Goal: Register for event/course

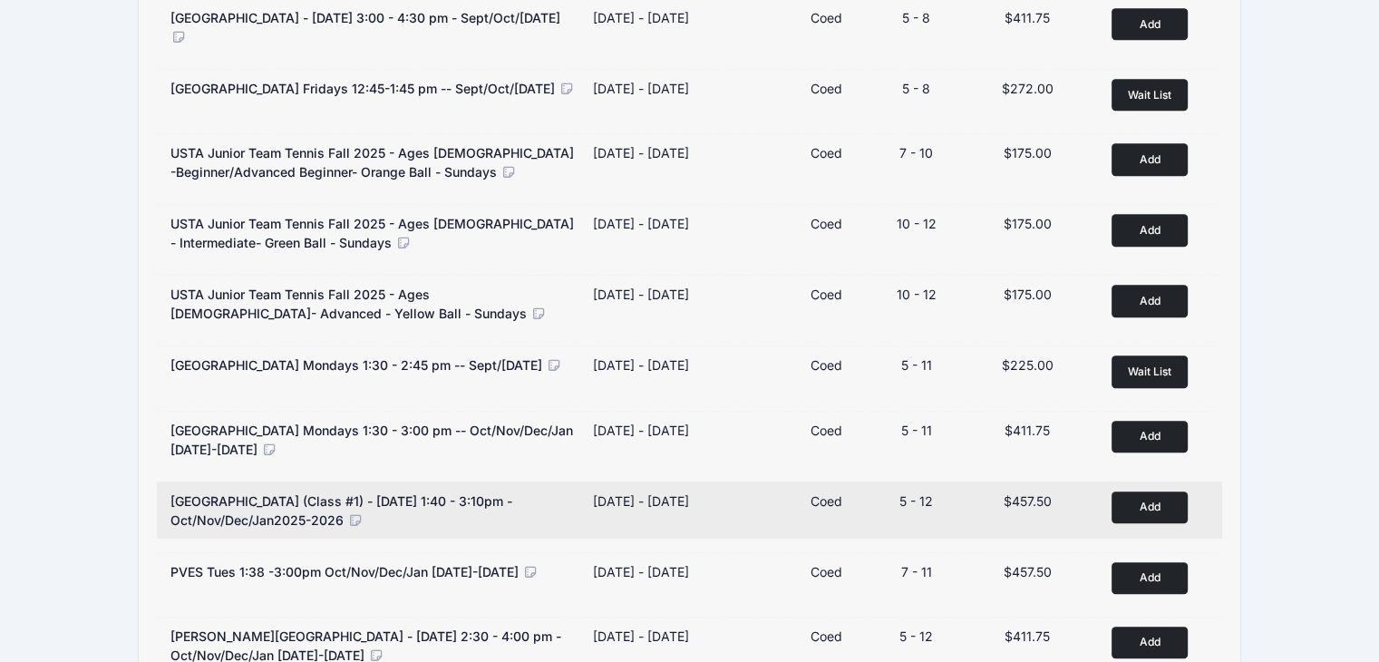
scroll to position [1052, 0]
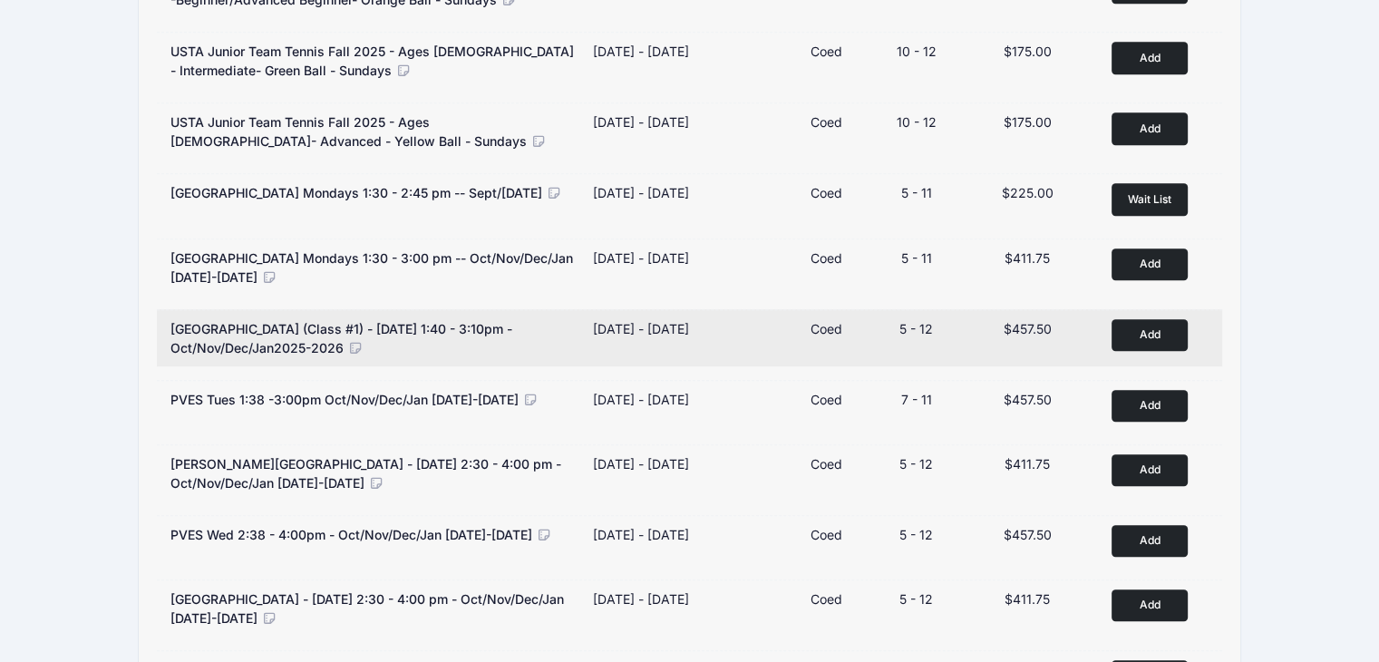
click at [1155, 346] on button "Add to Cart" at bounding box center [1150, 335] width 76 height 32
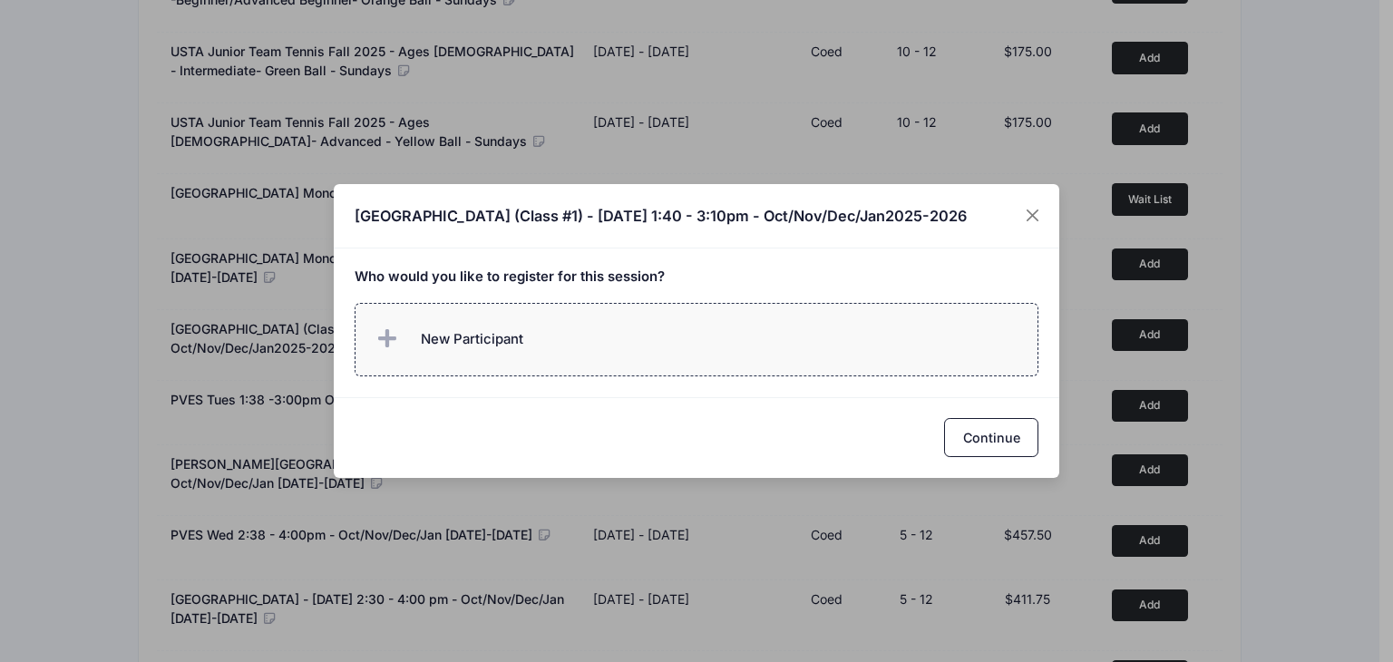
click at [863, 348] on label "New Participant" at bounding box center [697, 339] width 685 height 73
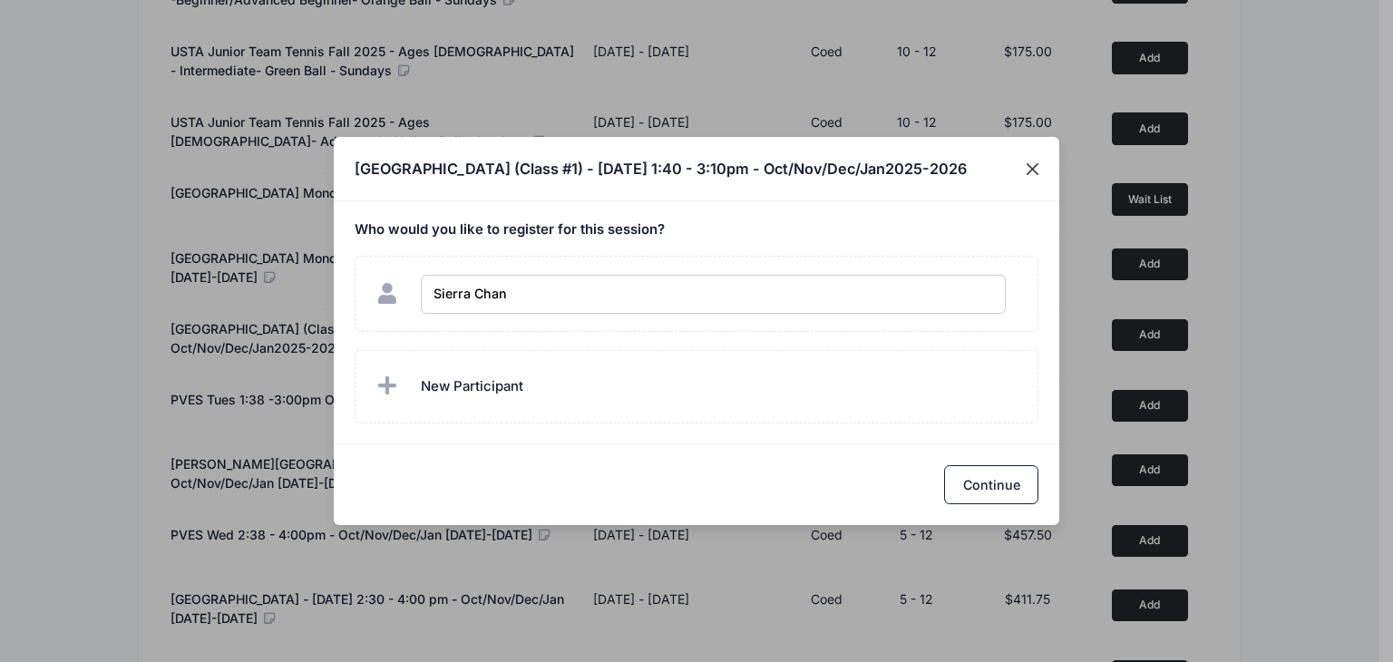
type input "[PERSON_NAME]"
checkbox input "true"
click at [1029, 478] on button "Continue" at bounding box center [991, 484] width 94 height 39
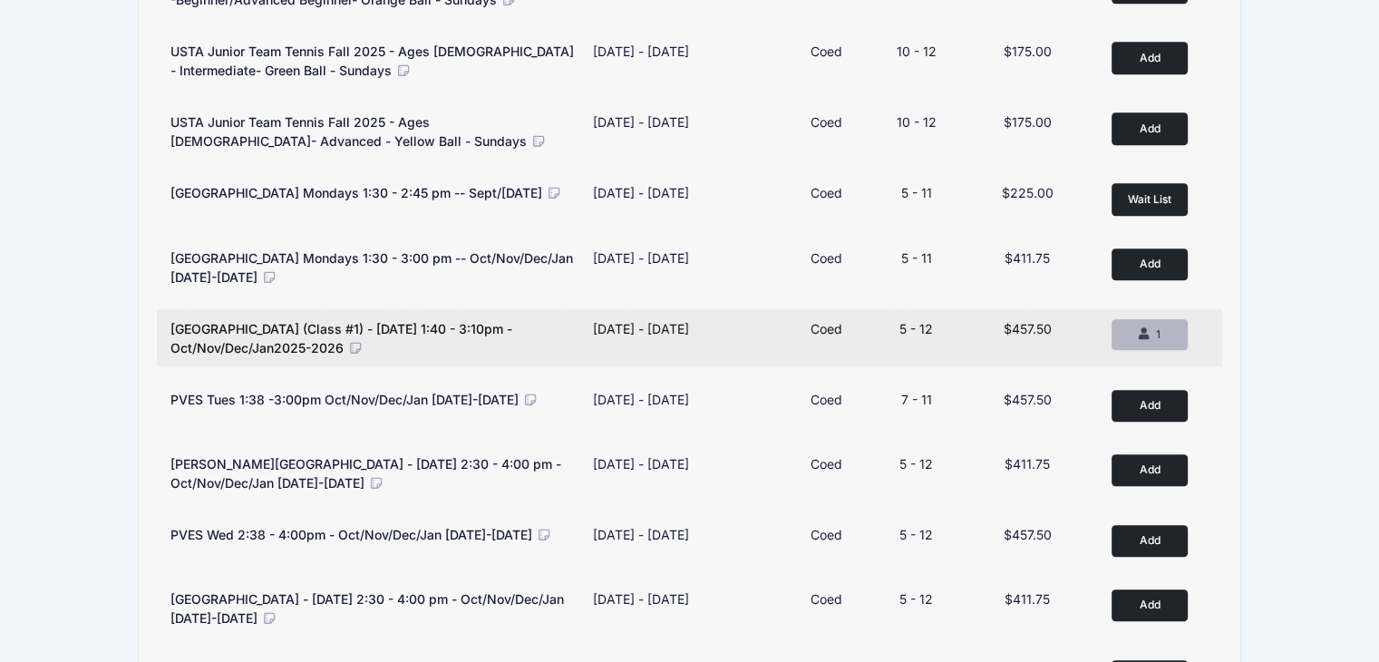
click at [1136, 331] on div "1" at bounding box center [1149, 335] width 45 height 16
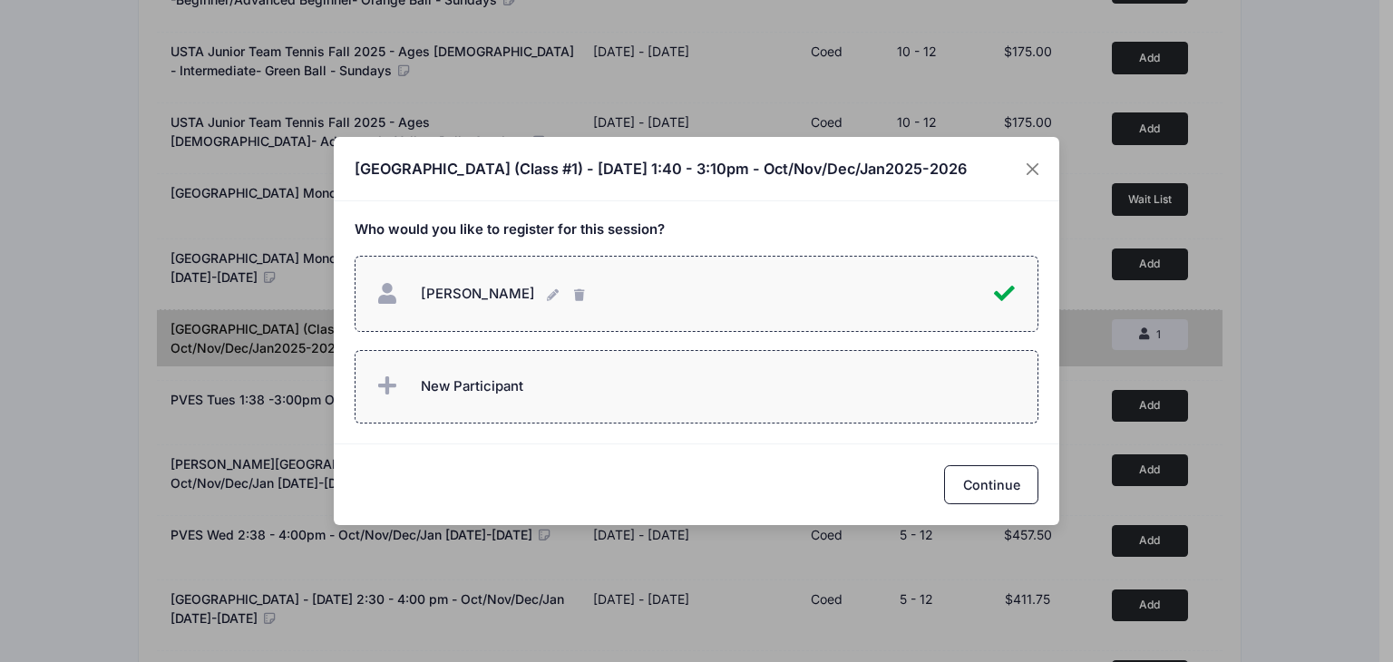
click at [505, 385] on span "New Participant" at bounding box center [472, 386] width 102 height 20
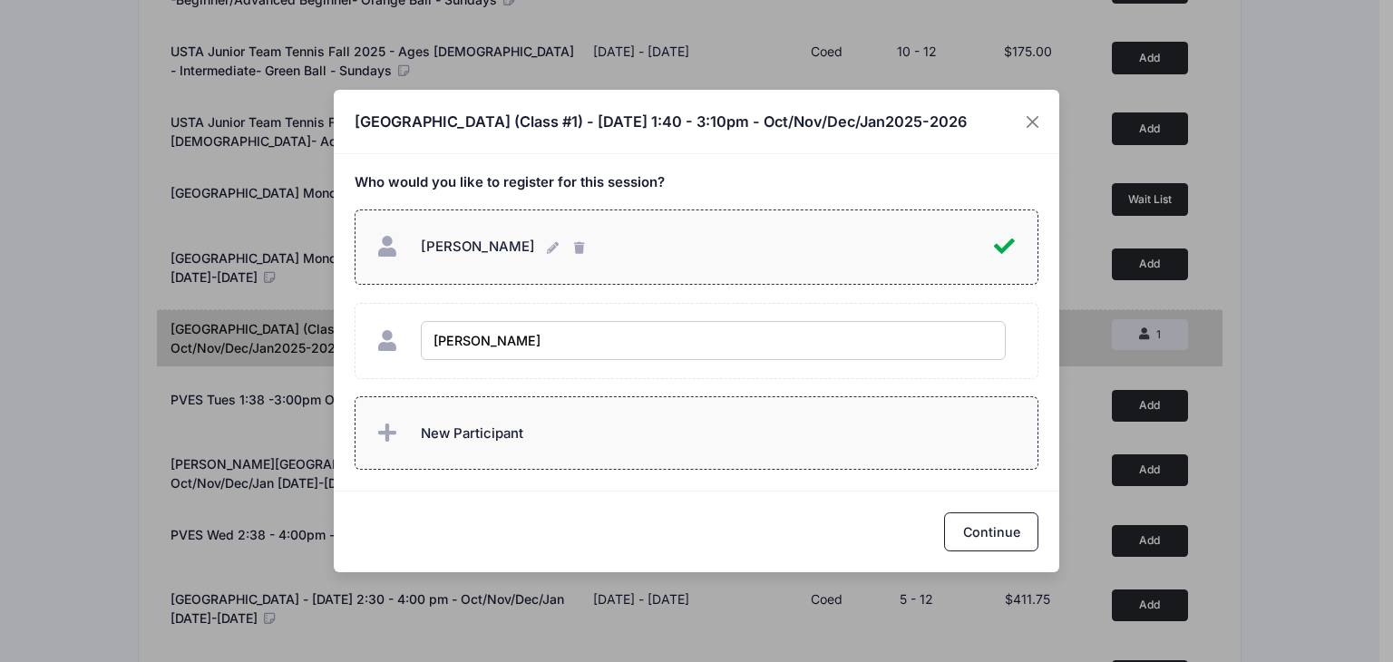
type input "Stella Chang"
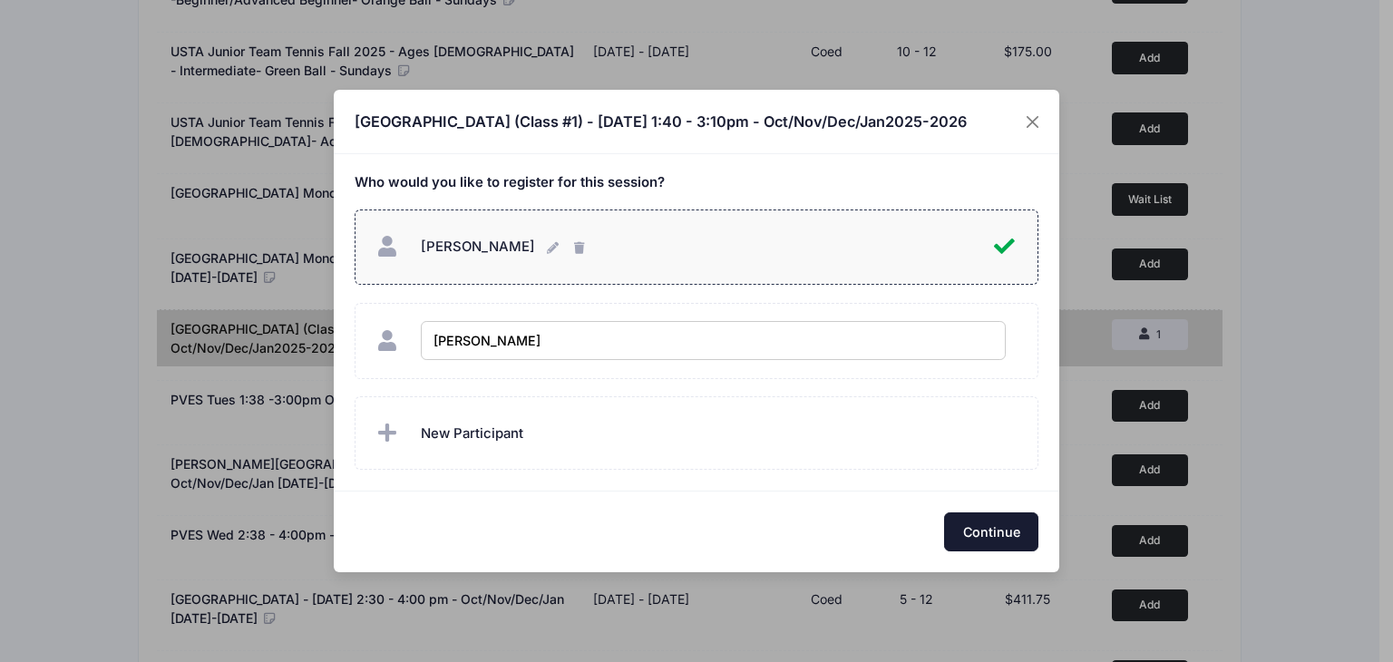
checkbox input "true"
click at [978, 542] on button "Continue" at bounding box center [991, 531] width 94 height 39
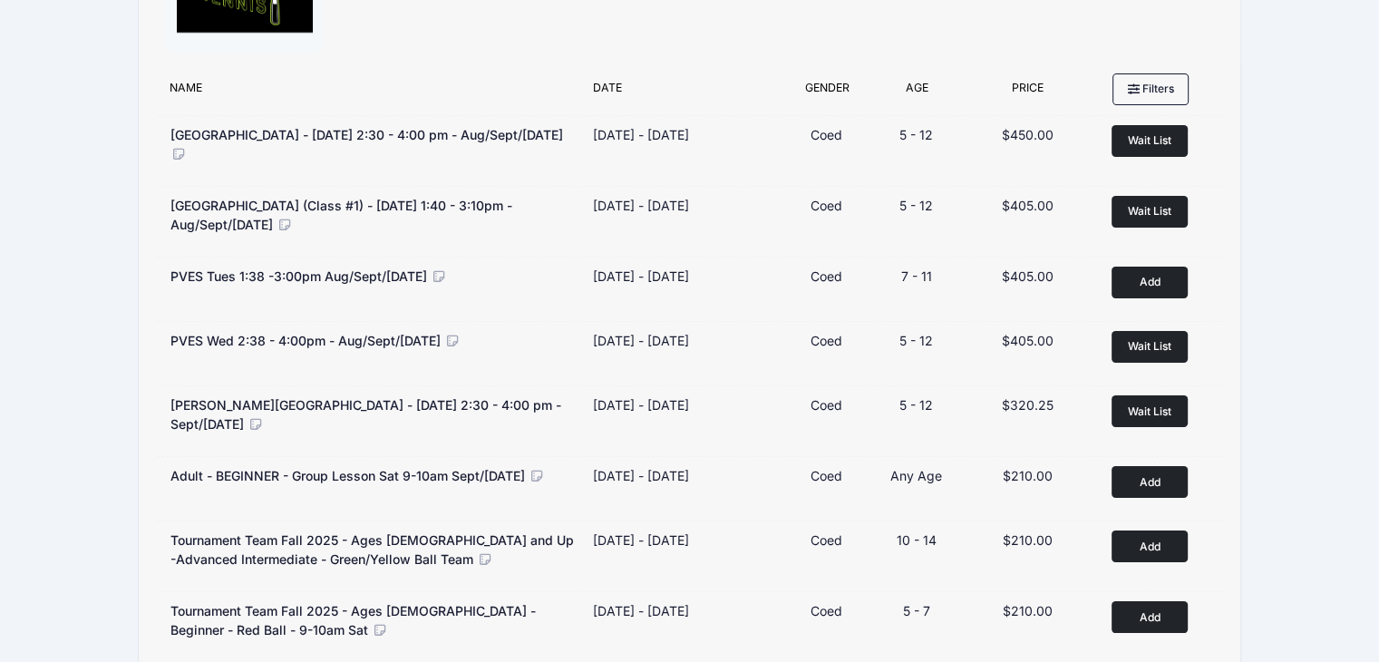
scroll to position [0, 0]
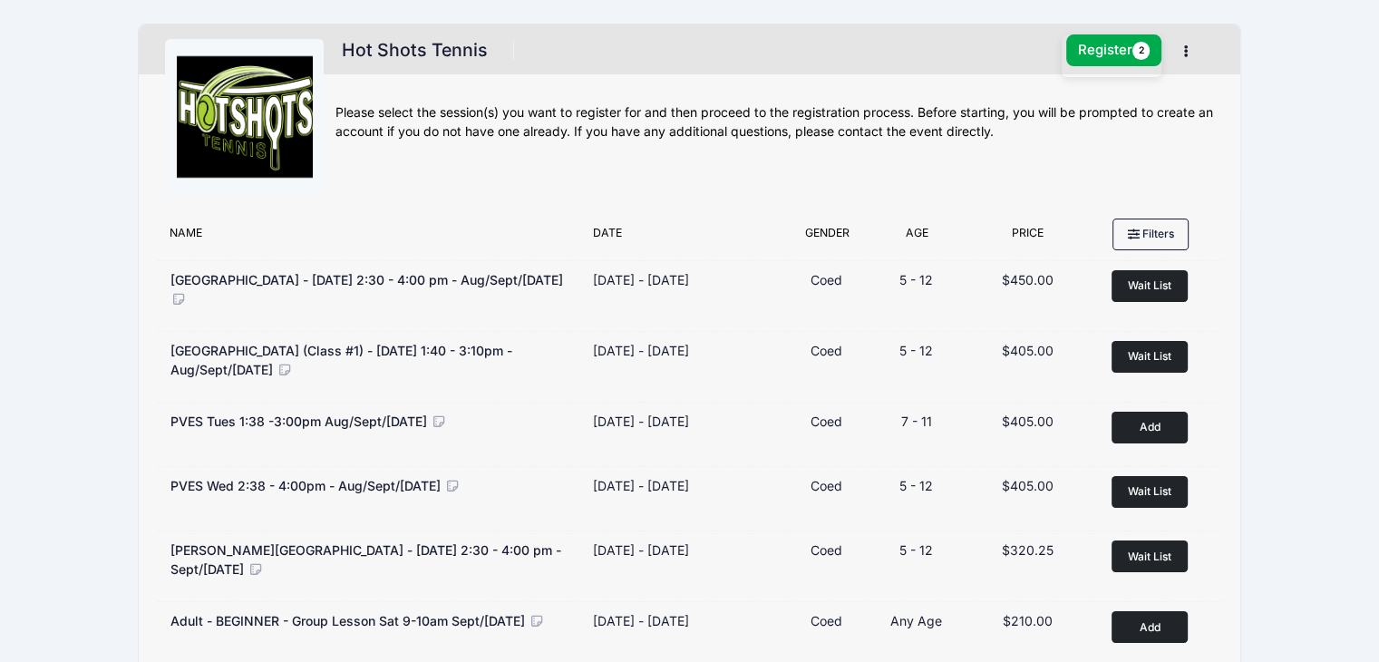
click at [1106, 26] on div "Hot Shots Tennis 1 Session $915.00 Register 2 My Account Logout" at bounding box center [690, 116] width 1103 height 185
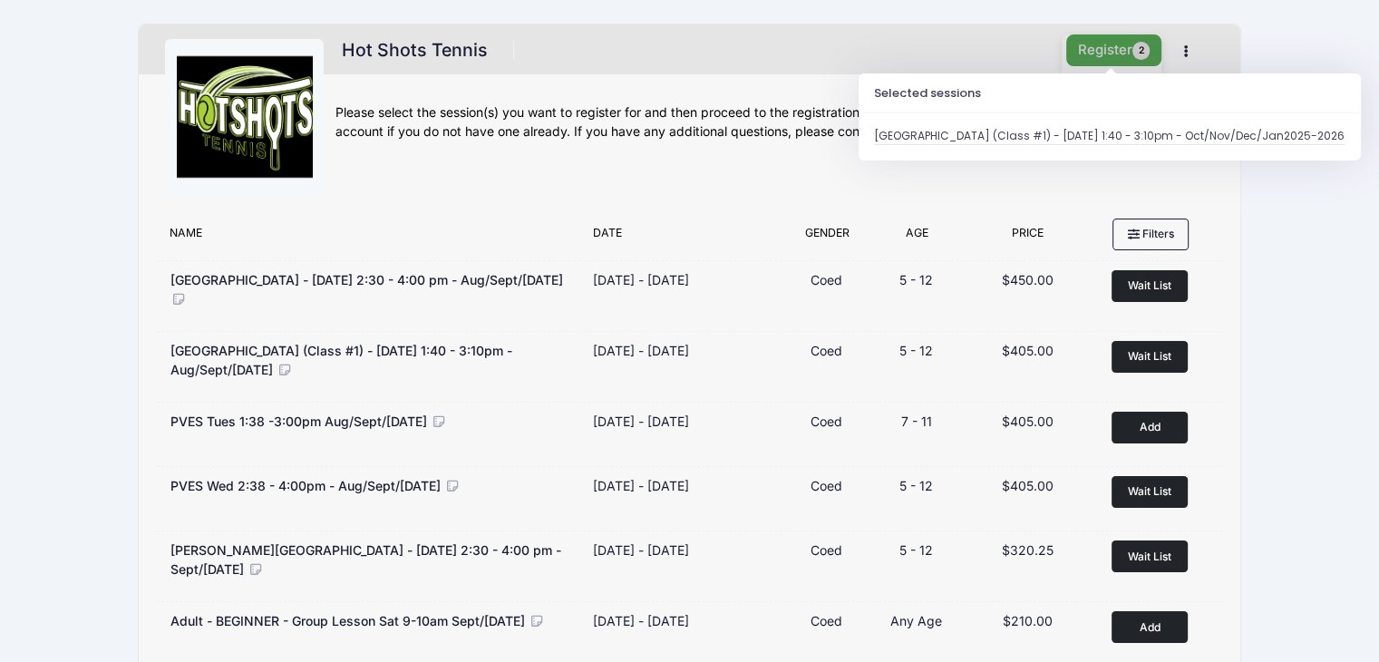
click at [1106, 40] on button "Register 2" at bounding box center [1115, 50] width 96 height 32
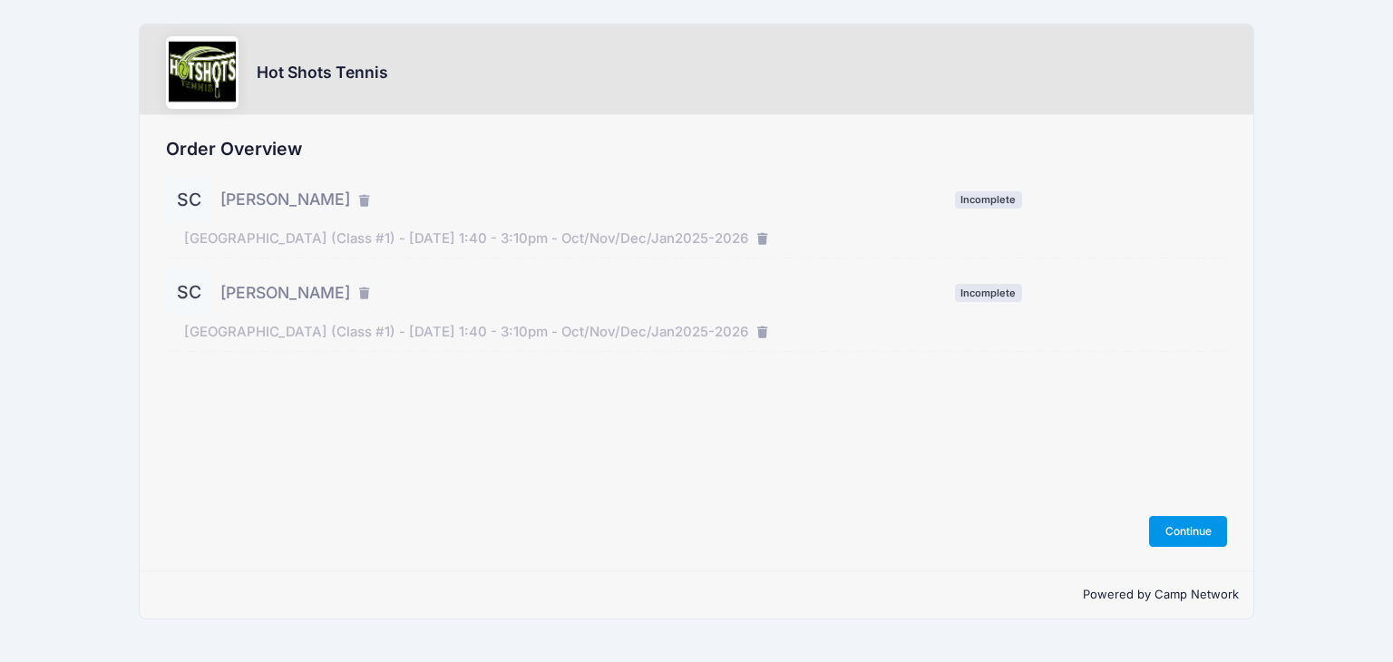
click at [1192, 531] on button "Continue" at bounding box center [1188, 531] width 78 height 31
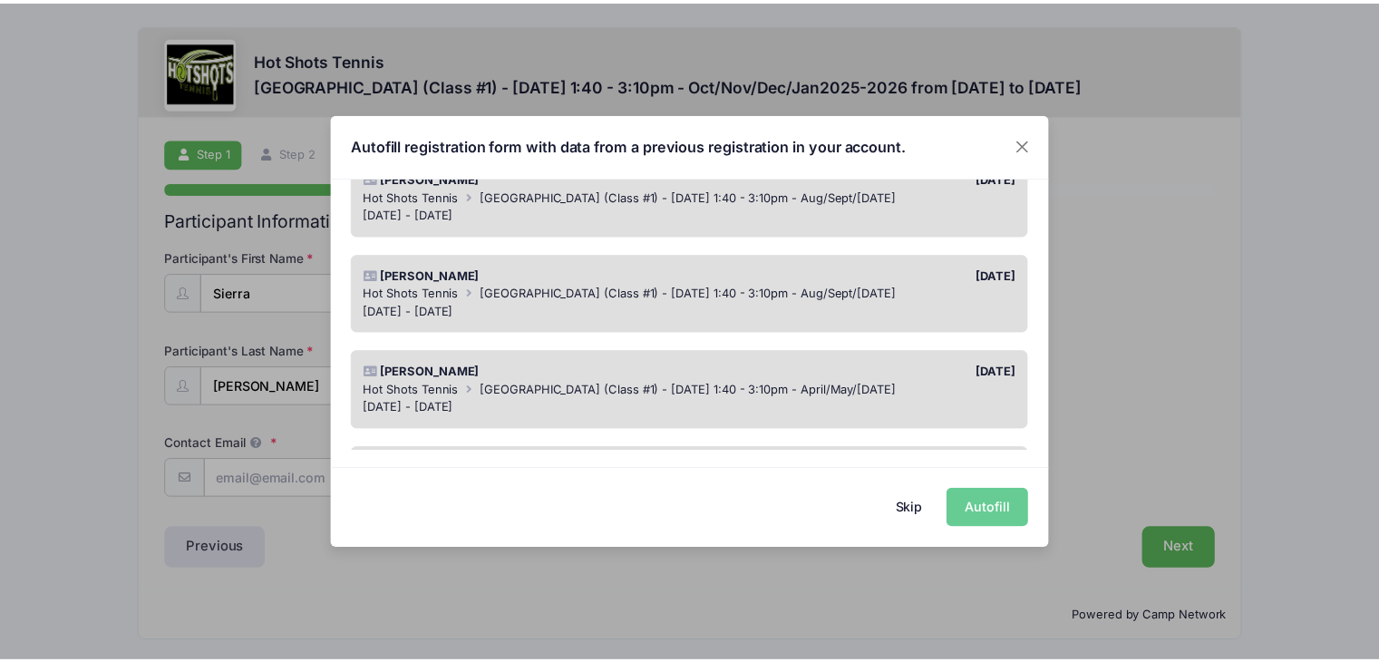
scroll to position [181, 0]
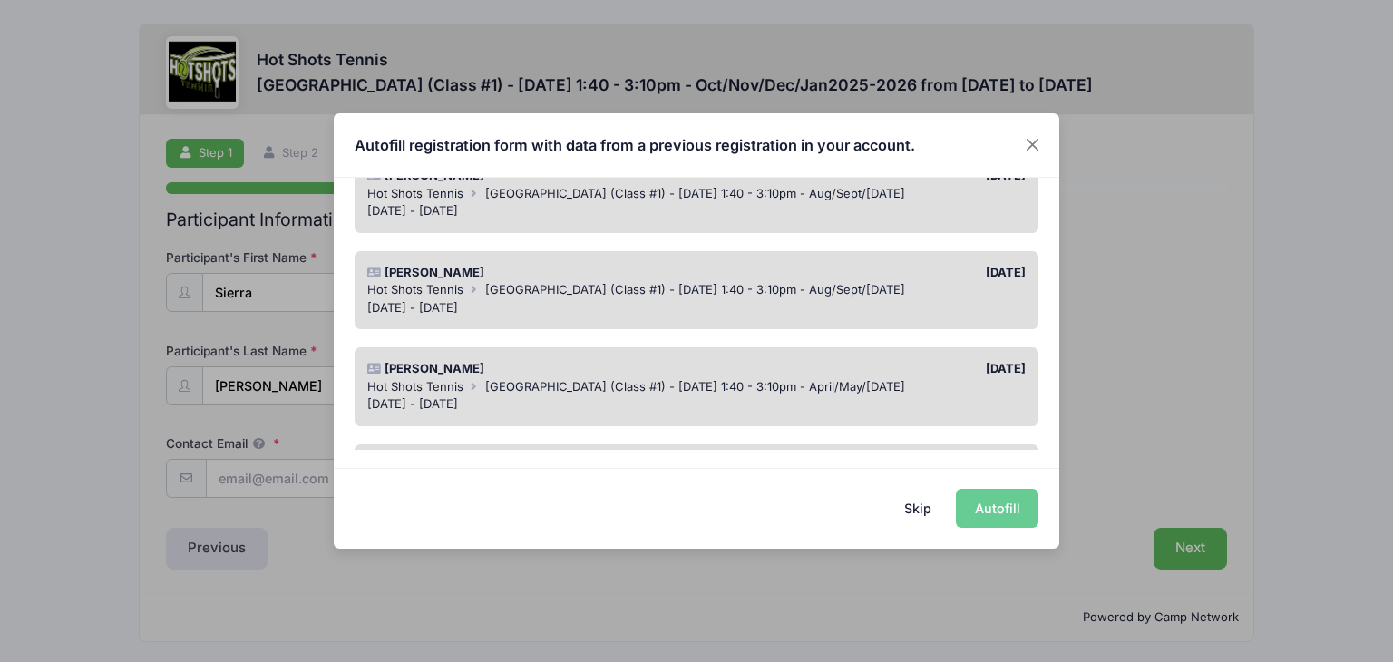
click at [657, 297] on div "Hot Shots Tennis Broadway Elementary (Class #1) - Tuesday 1:40 - 3:10pm - Aug/S…" at bounding box center [696, 290] width 659 height 18
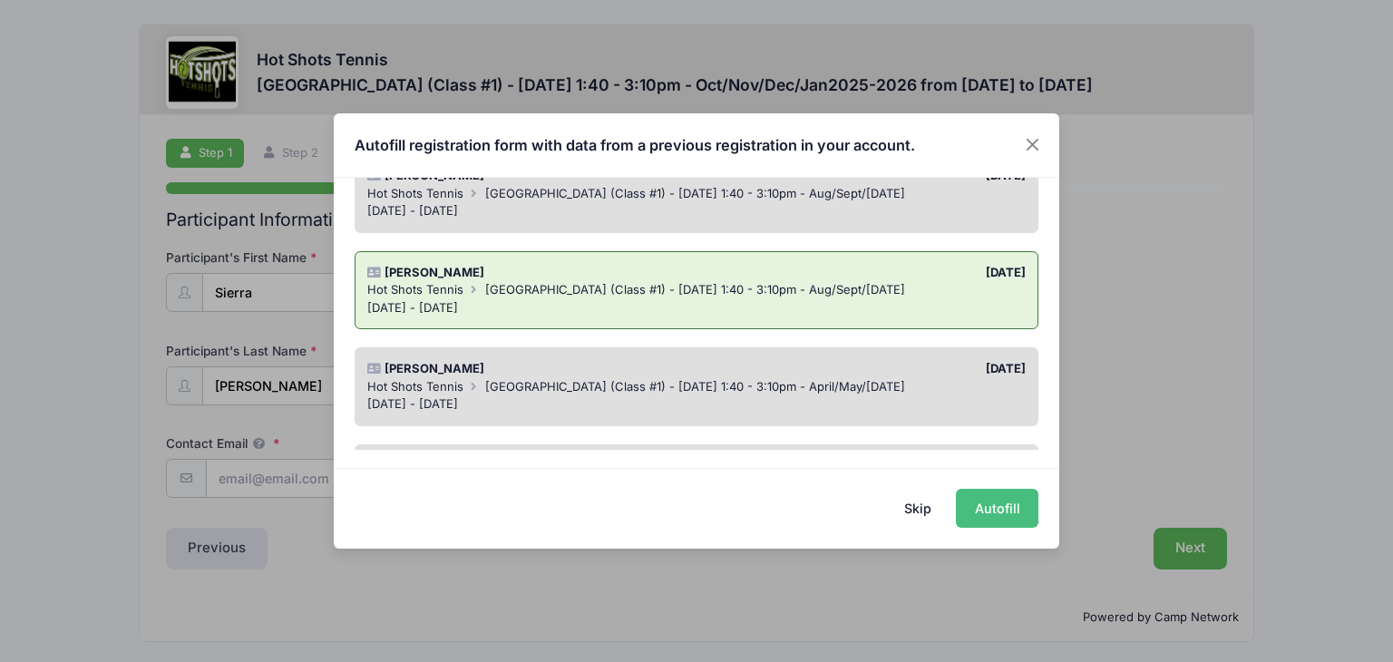
click at [997, 502] on button "Autofill" at bounding box center [997, 508] width 83 height 39
type input "poppeas@gmail.com"
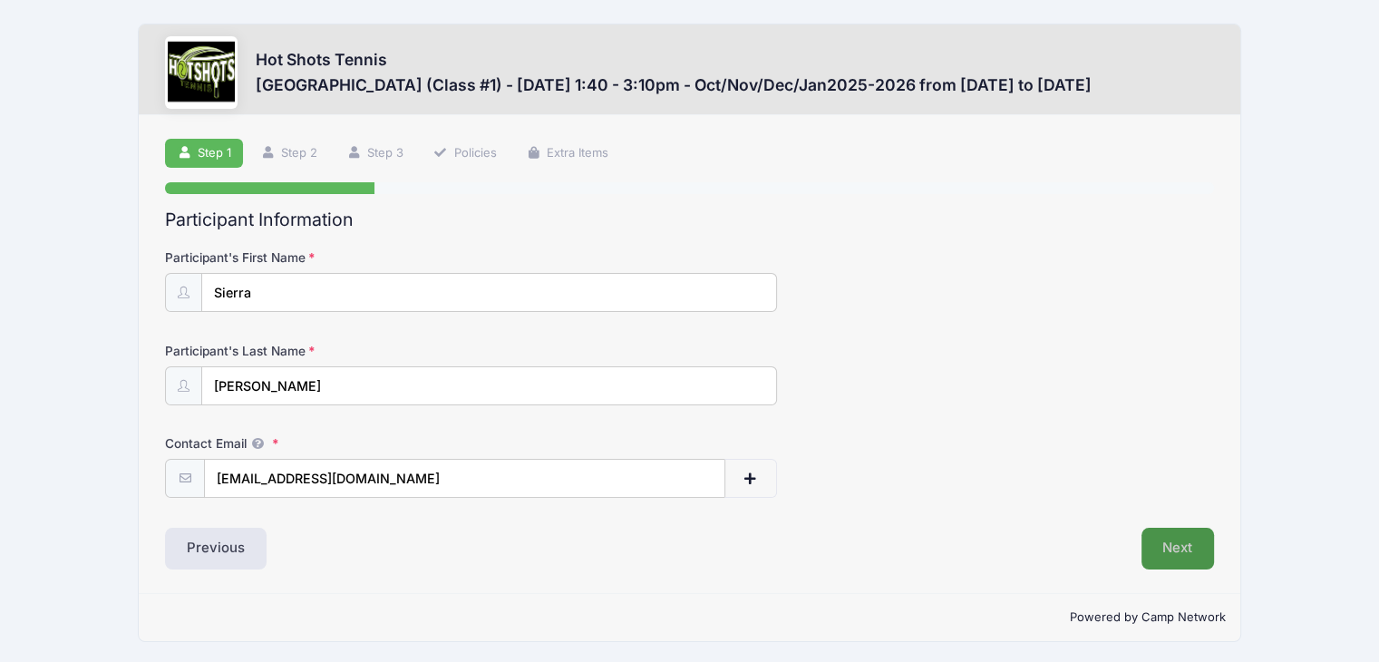
click at [1165, 541] on button "Next" at bounding box center [1178, 549] width 73 height 42
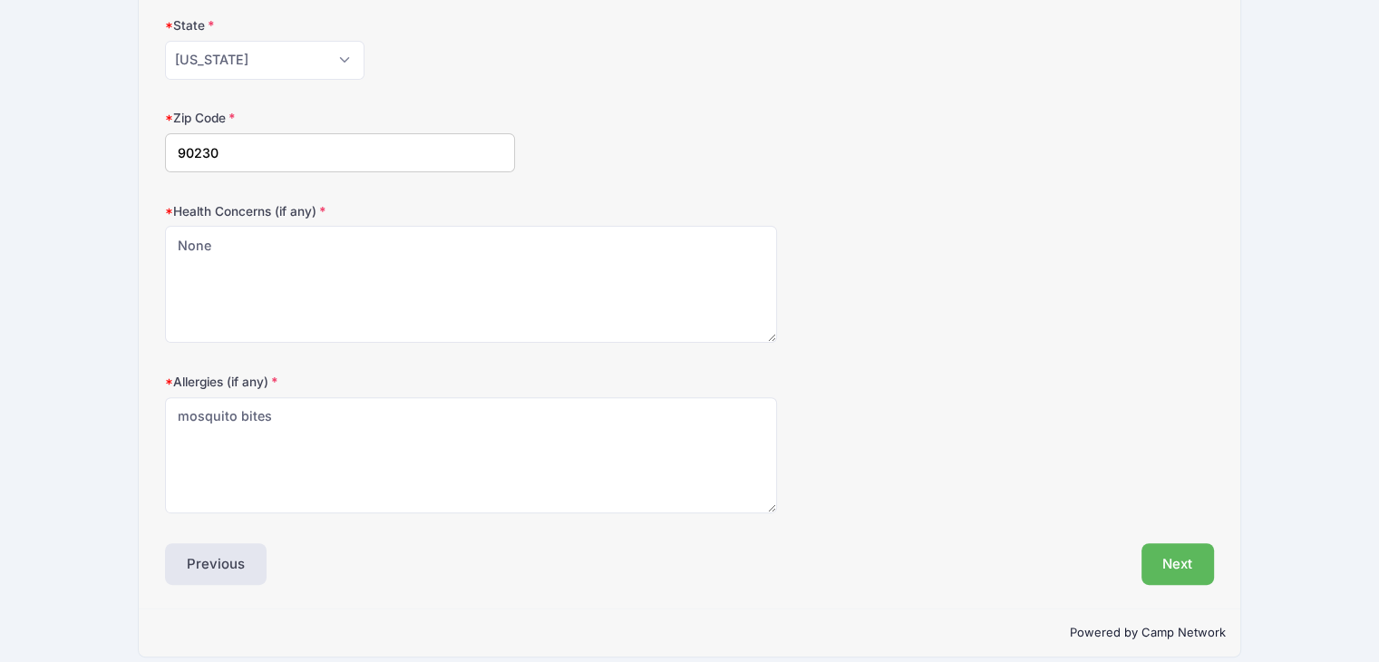
scroll to position [527, 0]
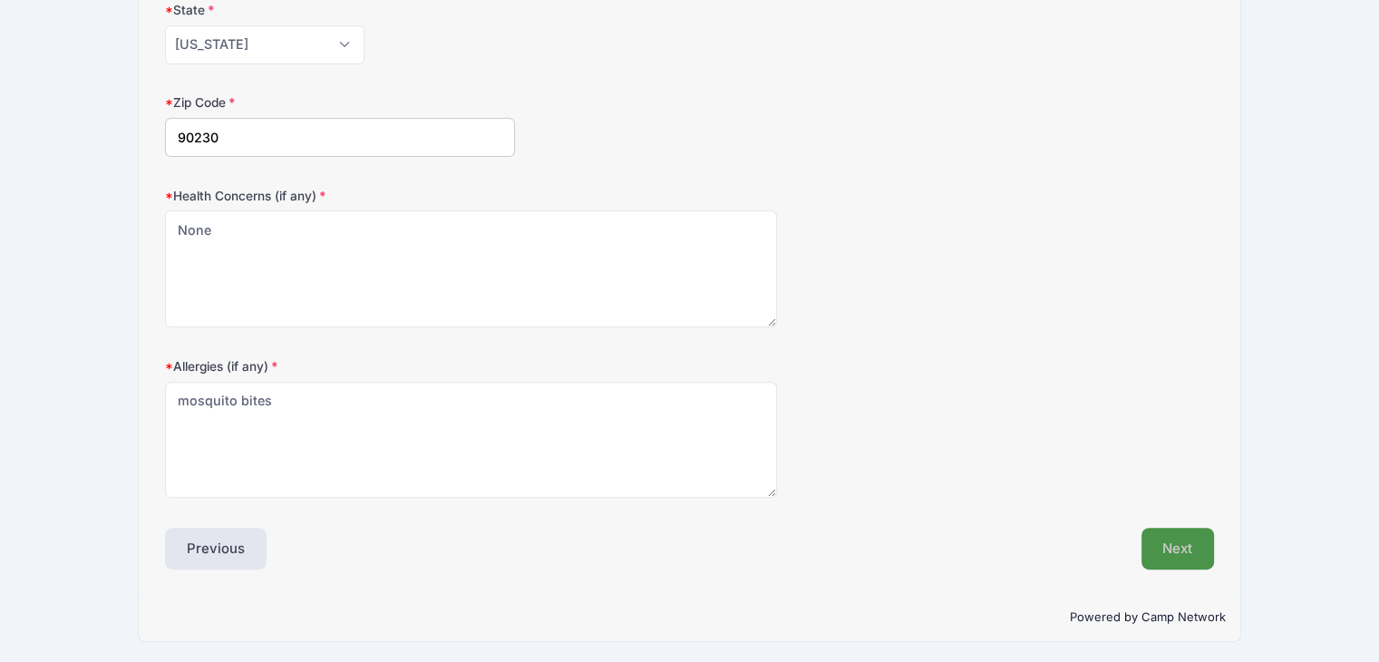
click at [1179, 552] on button "Next" at bounding box center [1178, 549] width 73 height 42
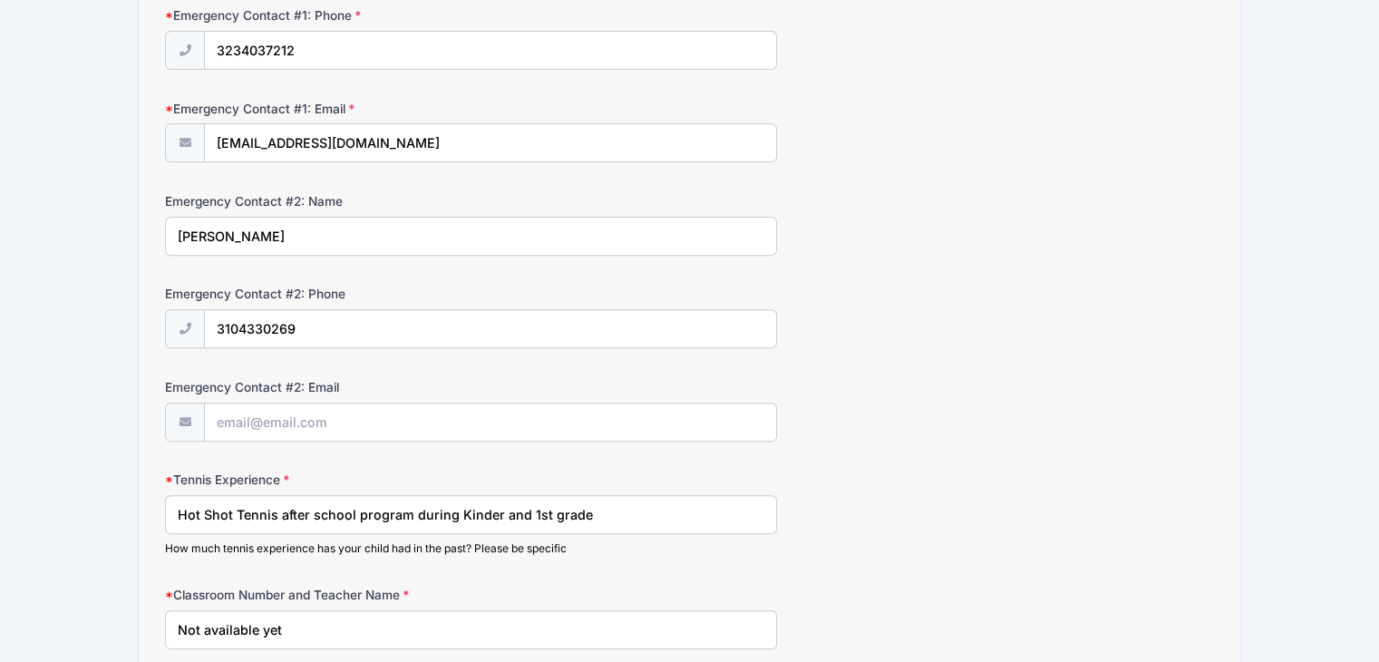
scroll to position [816, 0]
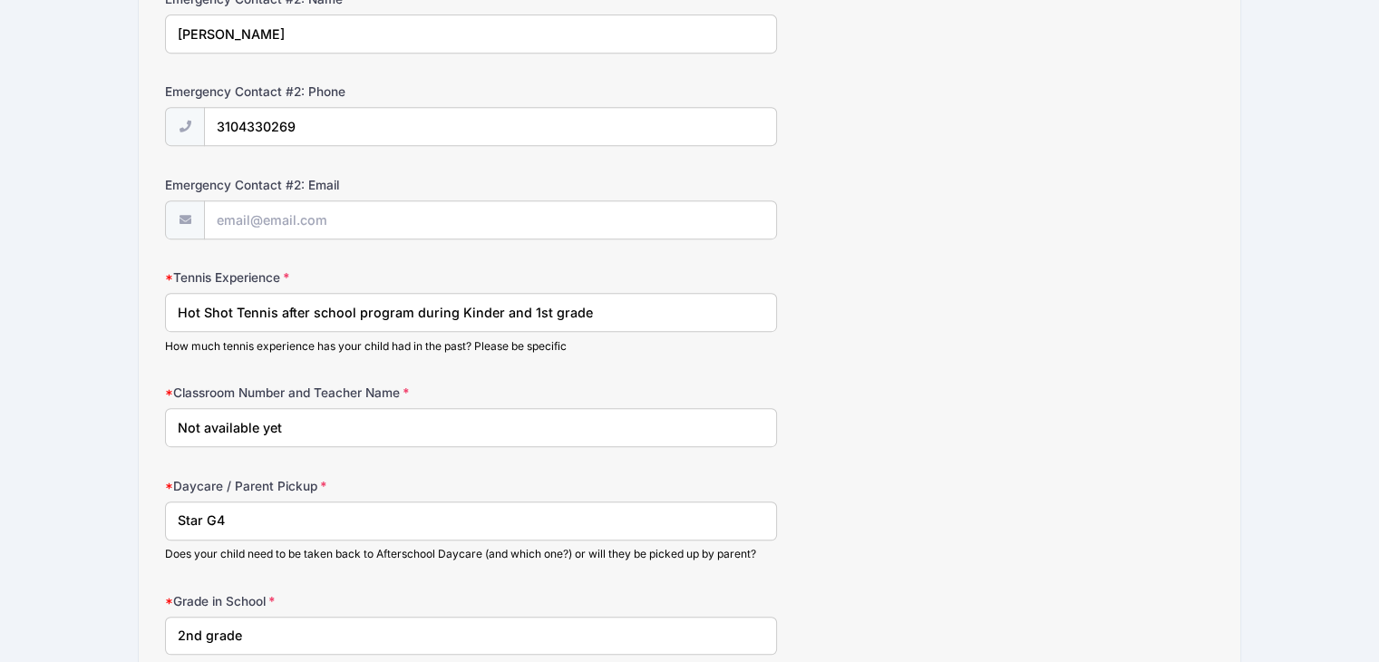
click at [383, 416] on input "Not available yet" at bounding box center [471, 427] width 612 height 39
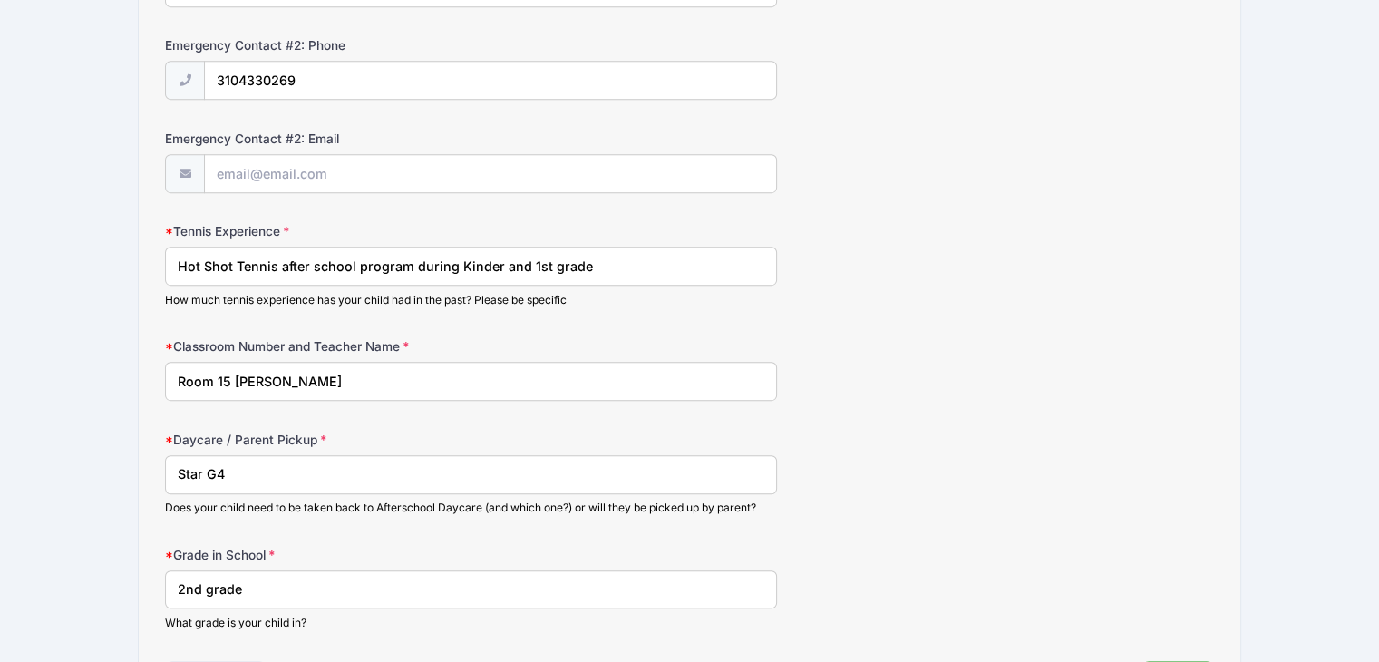
scroll to position [907, 0]
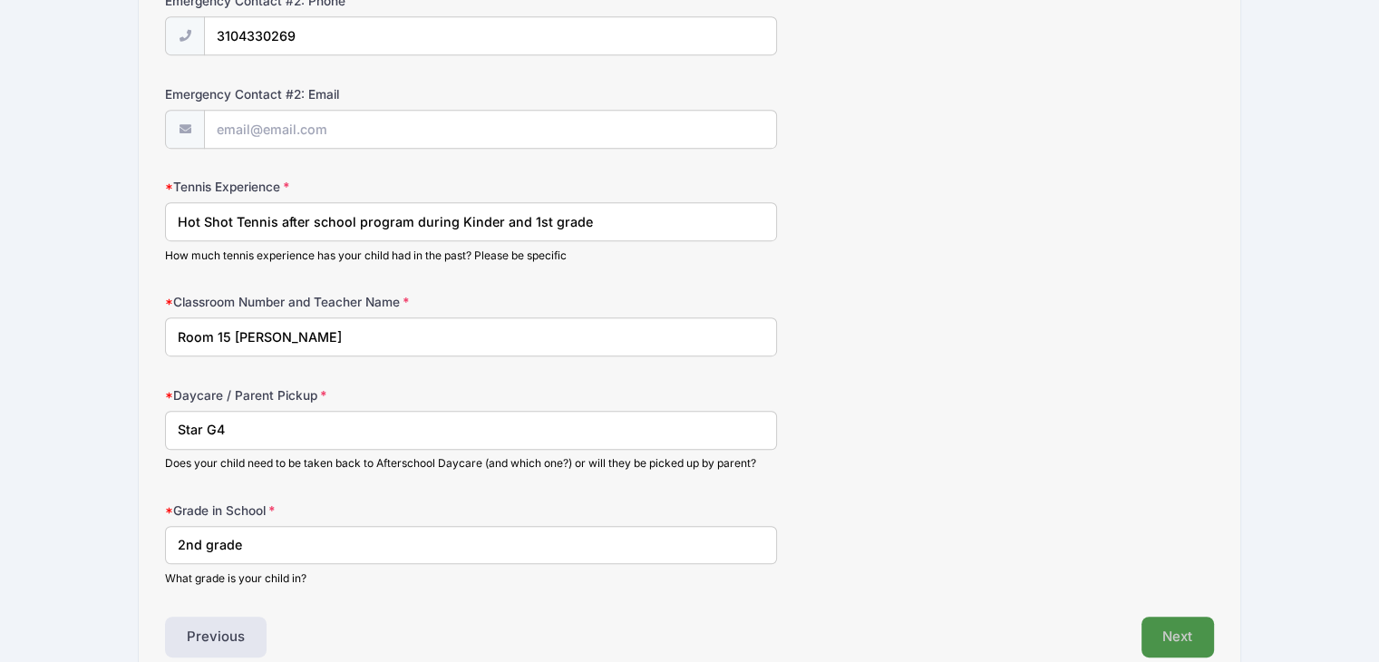
type input "Room 15 Gao Laoshi"
click at [1154, 630] on button "Next" at bounding box center [1178, 638] width 73 height 42
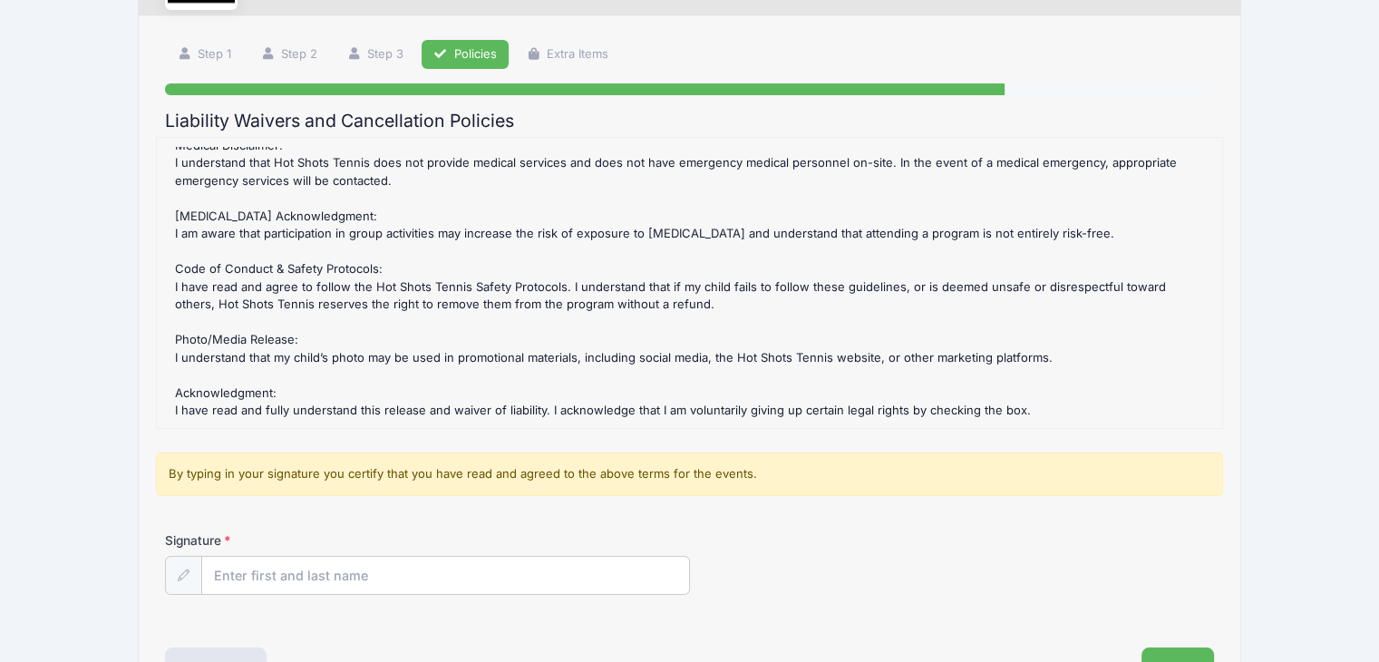
scroll to position [220, 0]
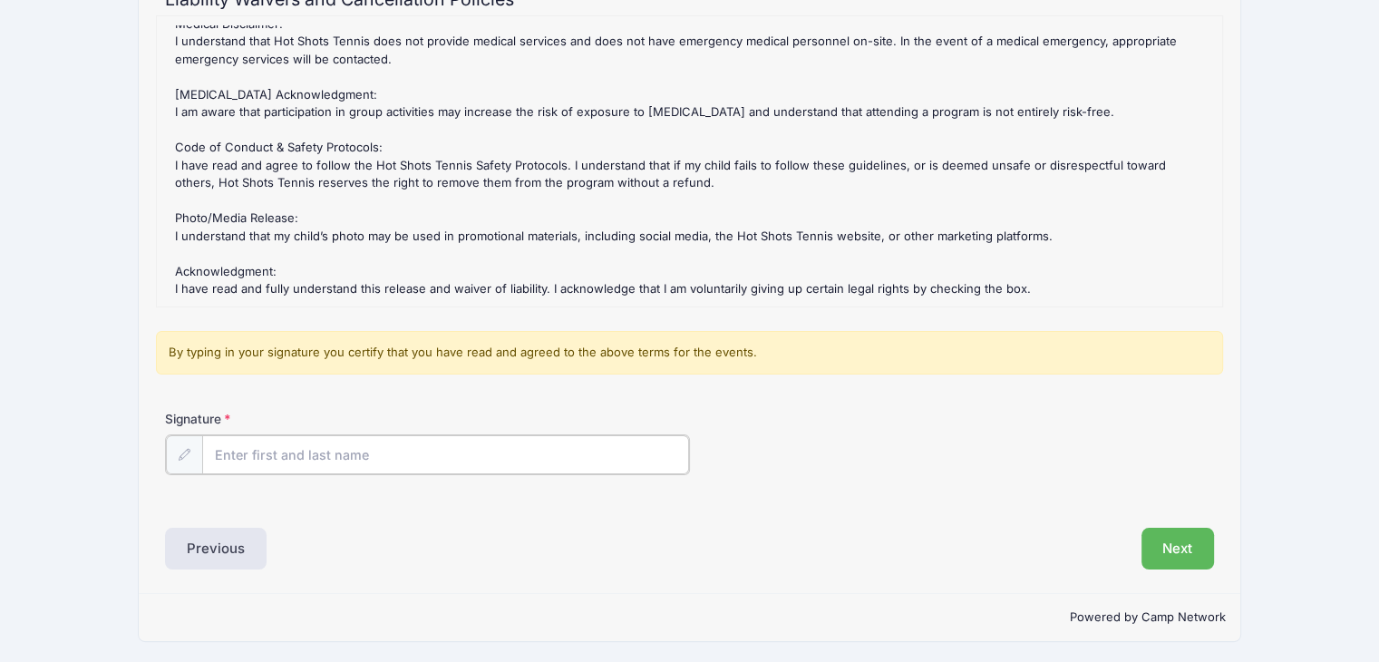
click at [522, 457] on input "Signature" at bounding box center [445, 454] width 487 height 39
type input "Tinghsiang Wu"
click at [1195, 550] on button "Next" at bounding box center [1178, 547] width 73 height 42
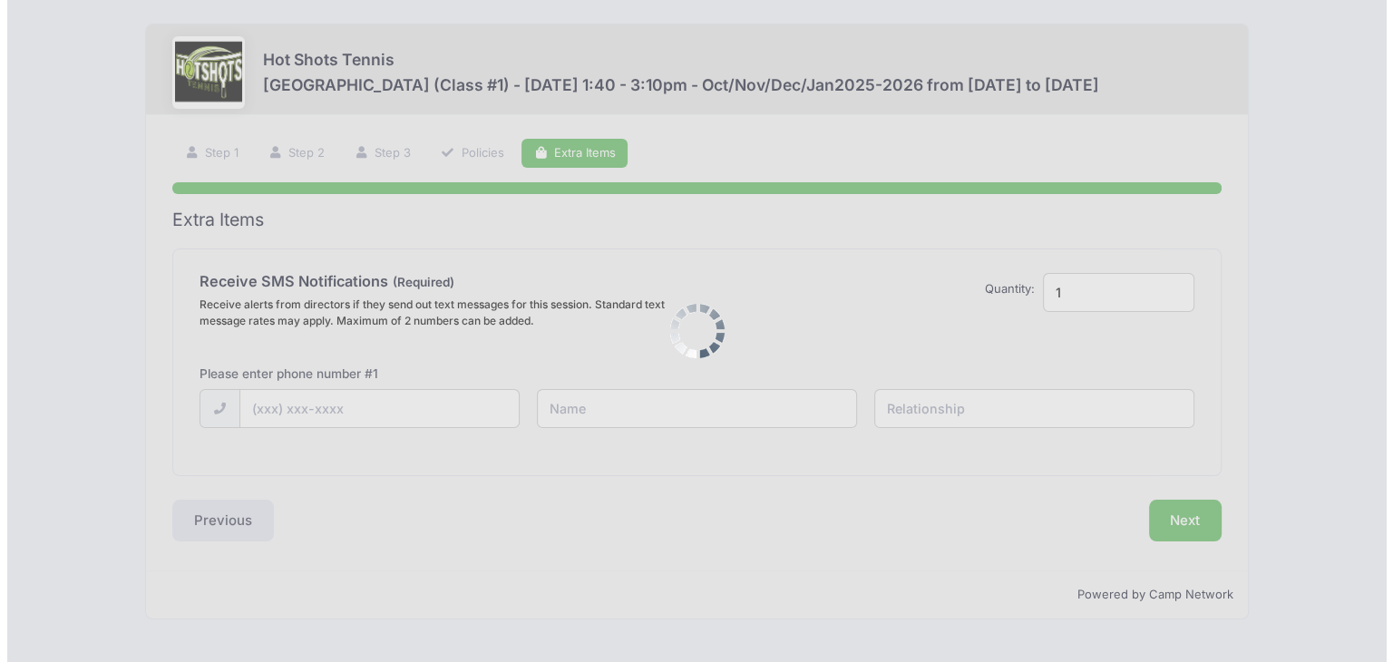
scroll to position [0, 0]
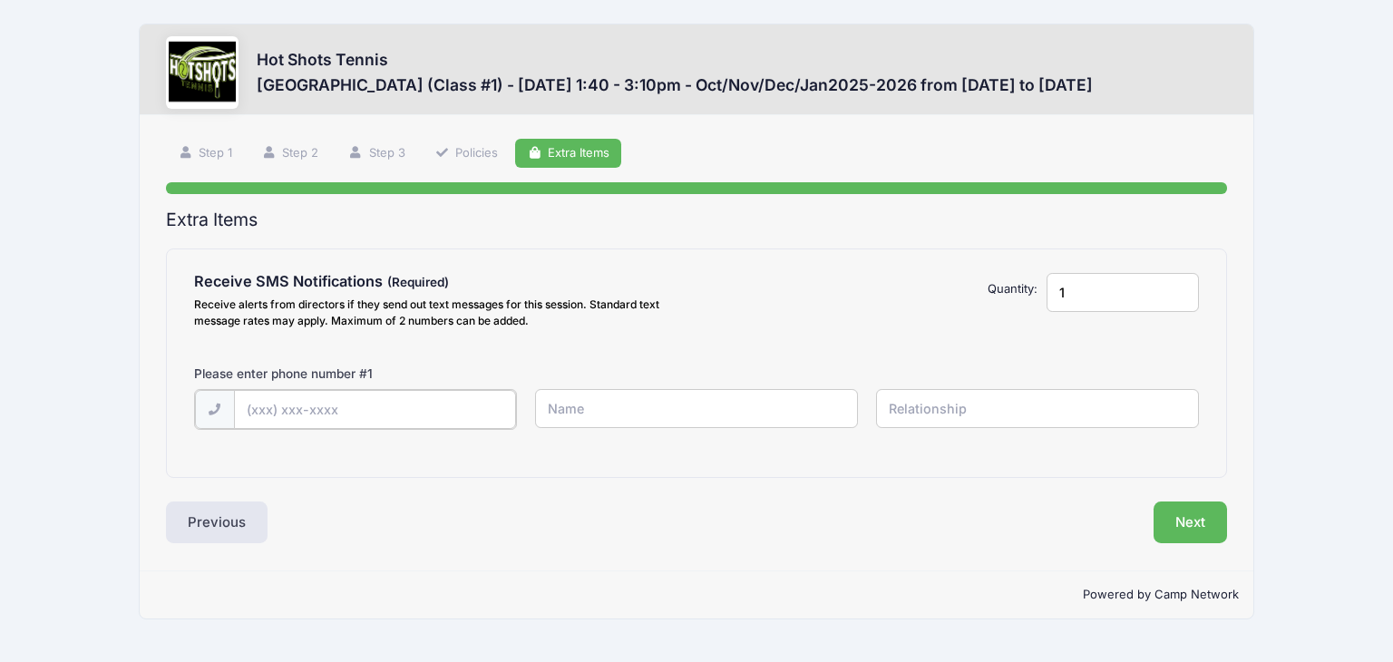
click at [397, 422] on input "text" at bounding box center [375, 409] width 282 height 39
type input "(310) 310-1226"
click at [607, 409] on input "text" at bounding box center [697, 408] width 324 height 39
type input "Ting Wu"
type input "Mother"
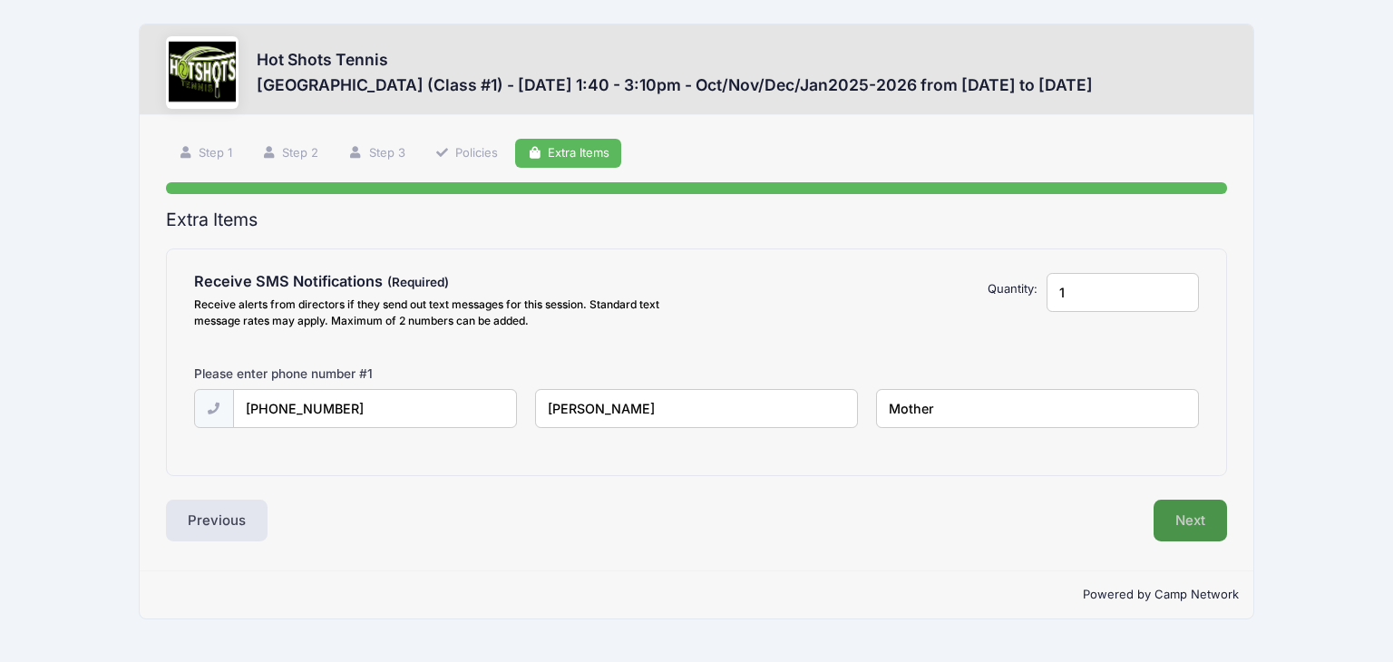
click at [1205, 531] on button "Next" at bounding box center [1190, 521] width 73 height 42
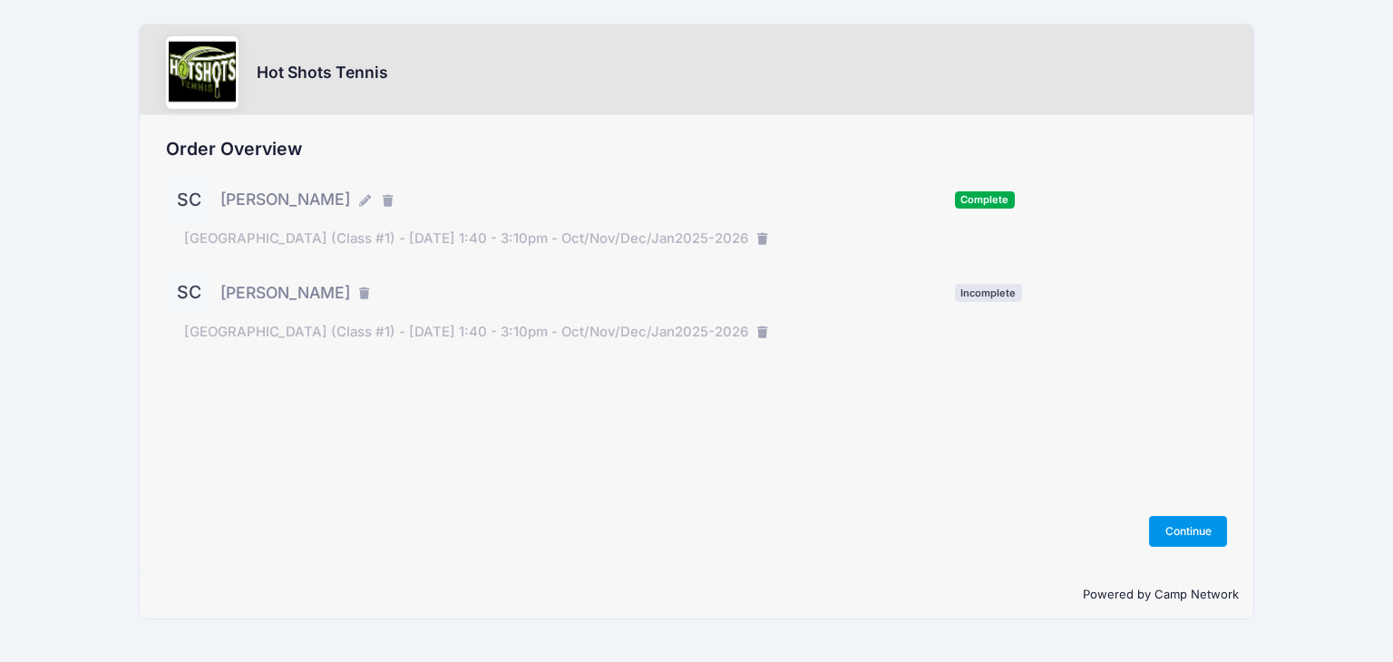
click at [1179, 531] on button "Continue" at bounding box center [1188, 531] width 78 height 31
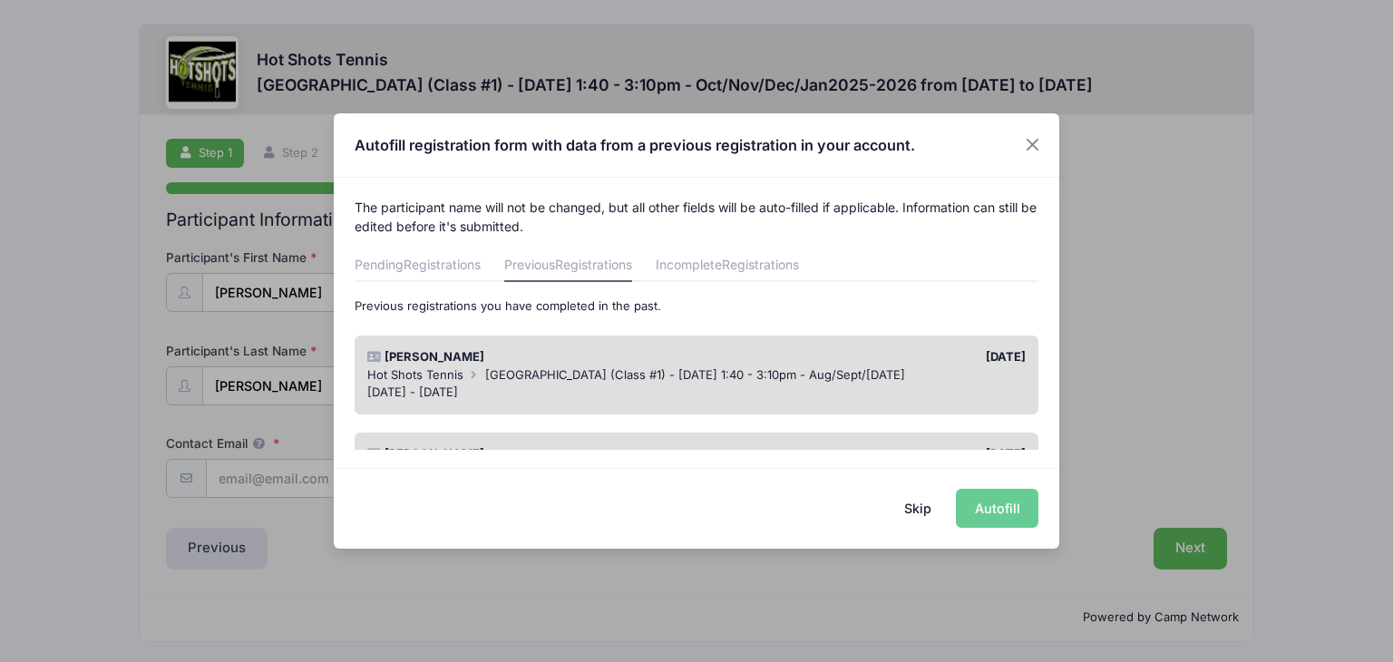
click at [566, 389] on div "[DATE] - [DATE]" at bounding box center [696, 393] width 659 height 18
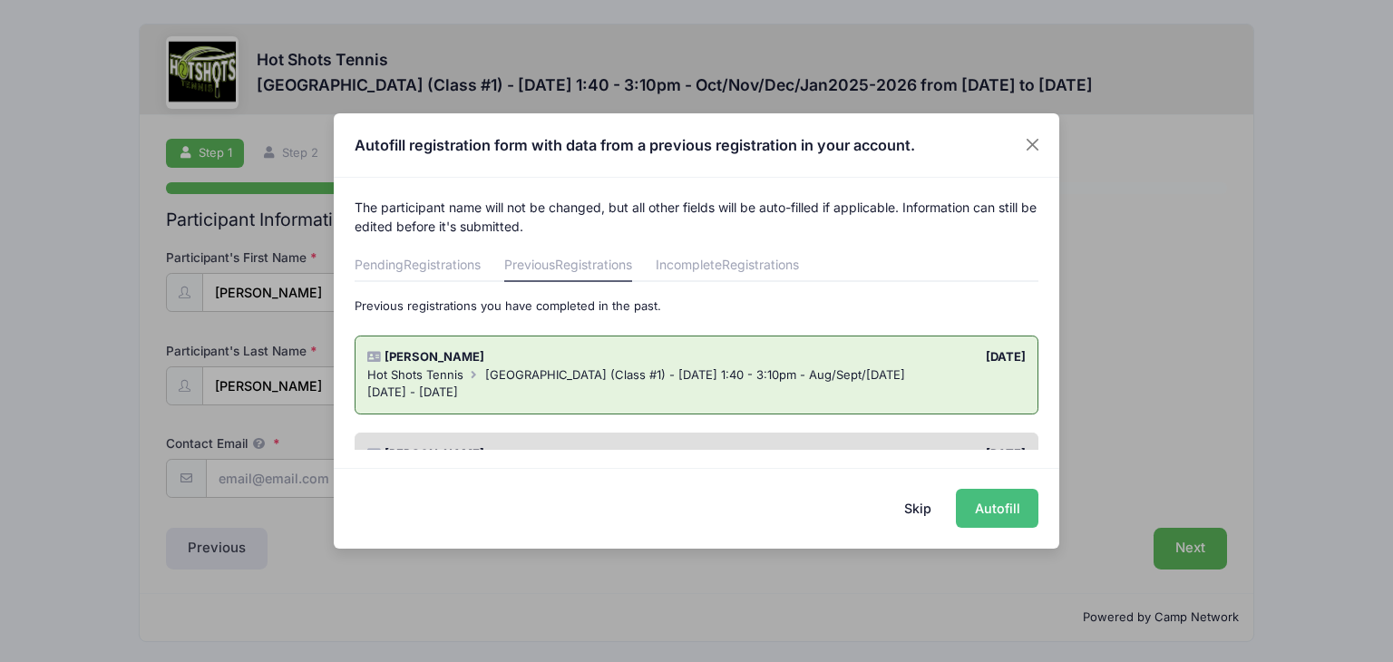
click at [994, 502] on button "Autofill" at bounding box center [997, 508] width 83 height 39
type input "poppeas@gmail.com"
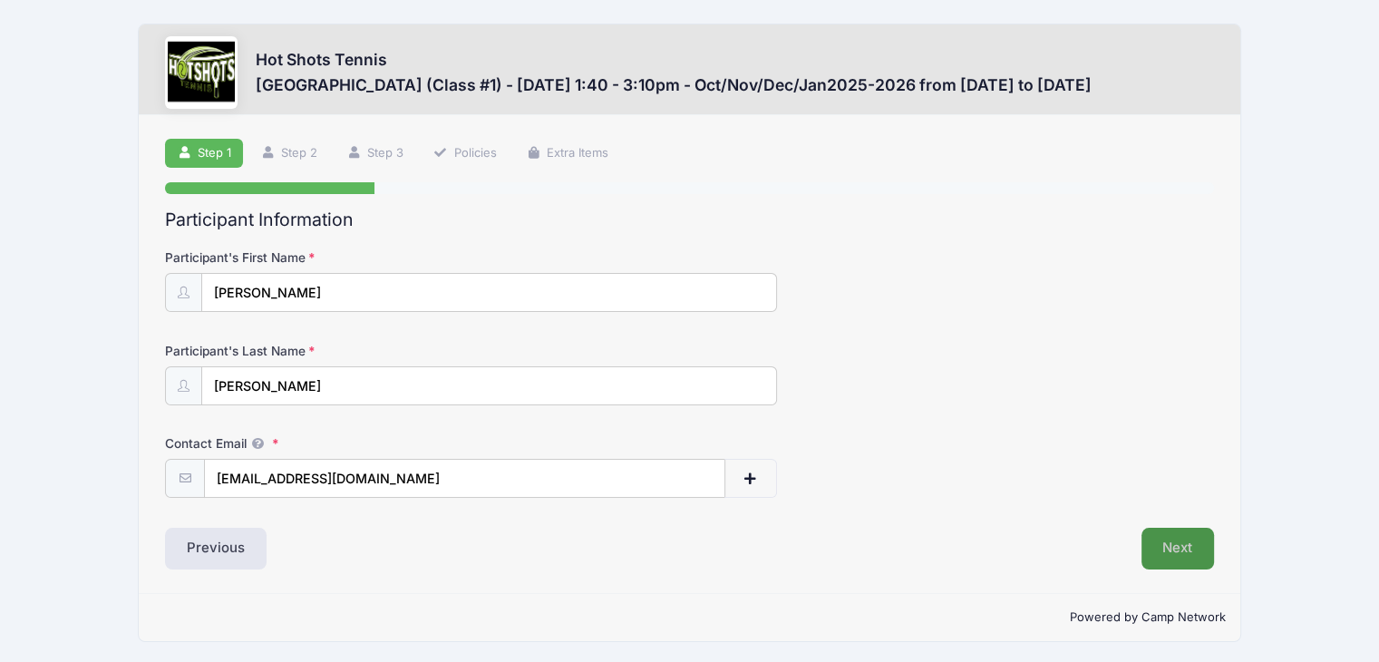
click at [1154, 546] on button "Next" at bounding box center [1178, 549] width 73 height 42
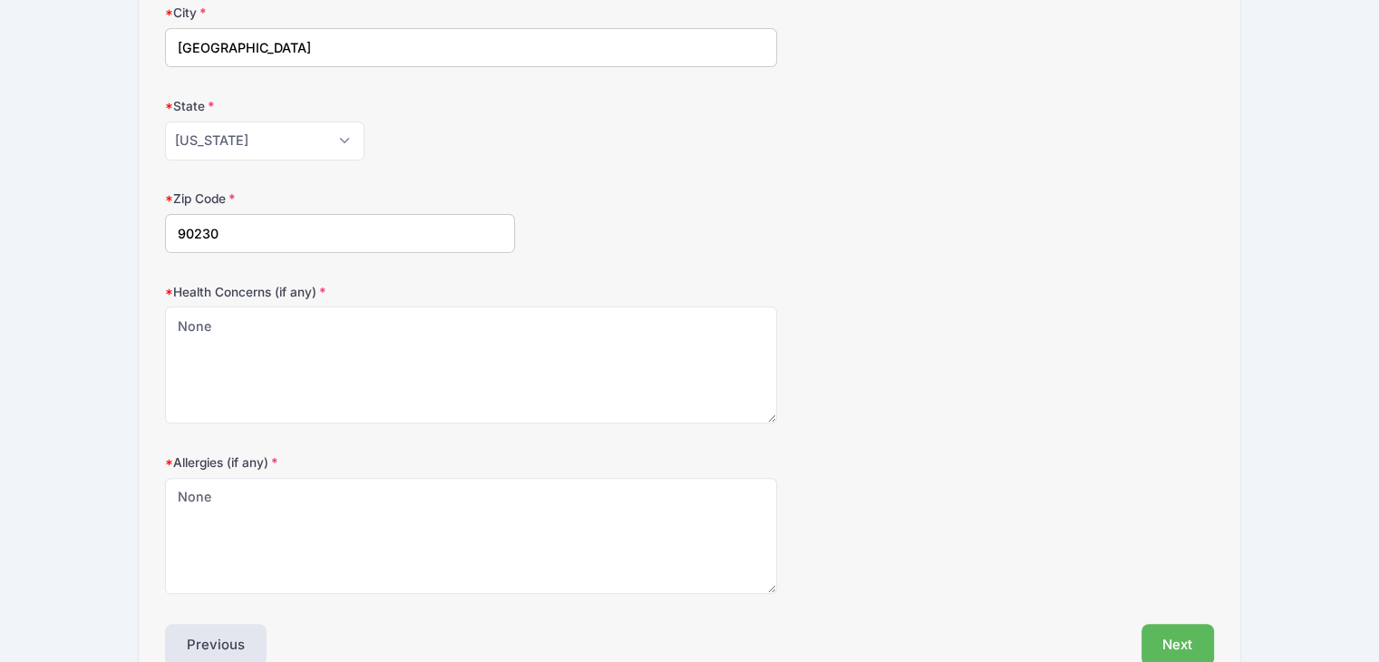
scroll to position [453, 0]
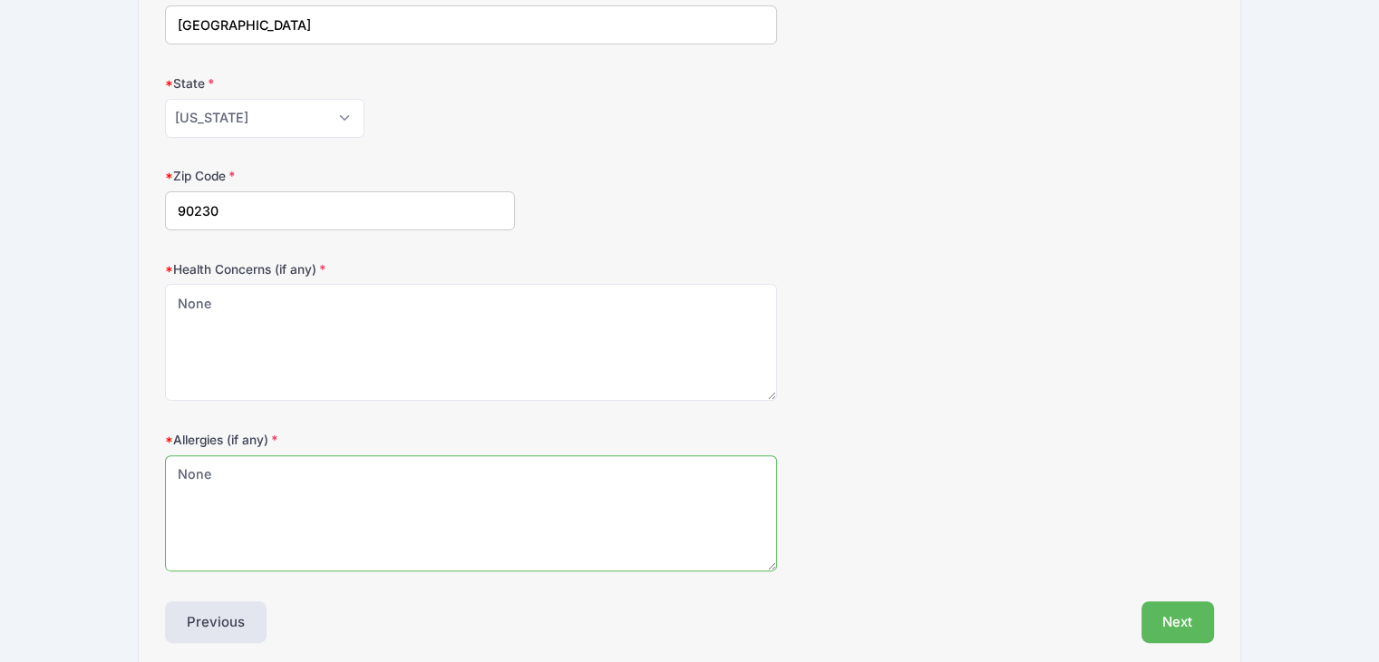
click at [463, 468] on textarea "None" at bounding box center [471, 513] width 612 height 117
type textarea "N"
type textarea "Mosquito bites"
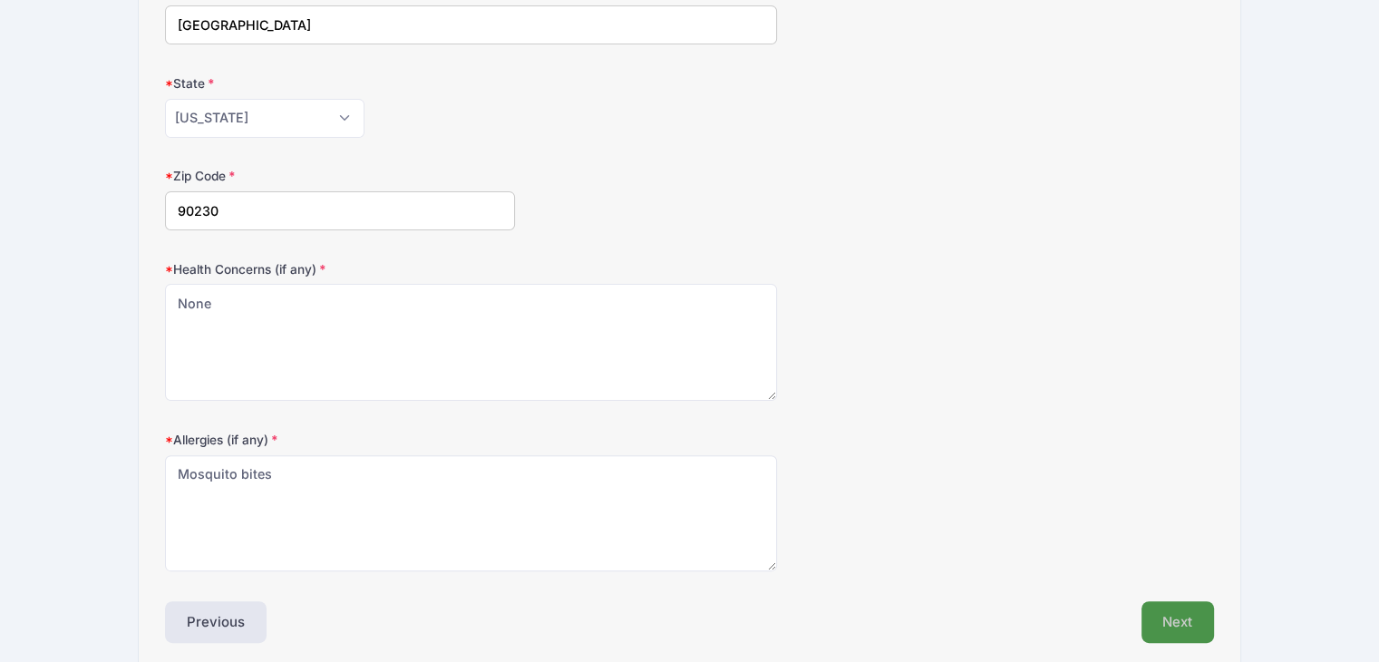
click at [1189, 625] on button "Next" at bounding box center [1178, 622] width 73 height 42
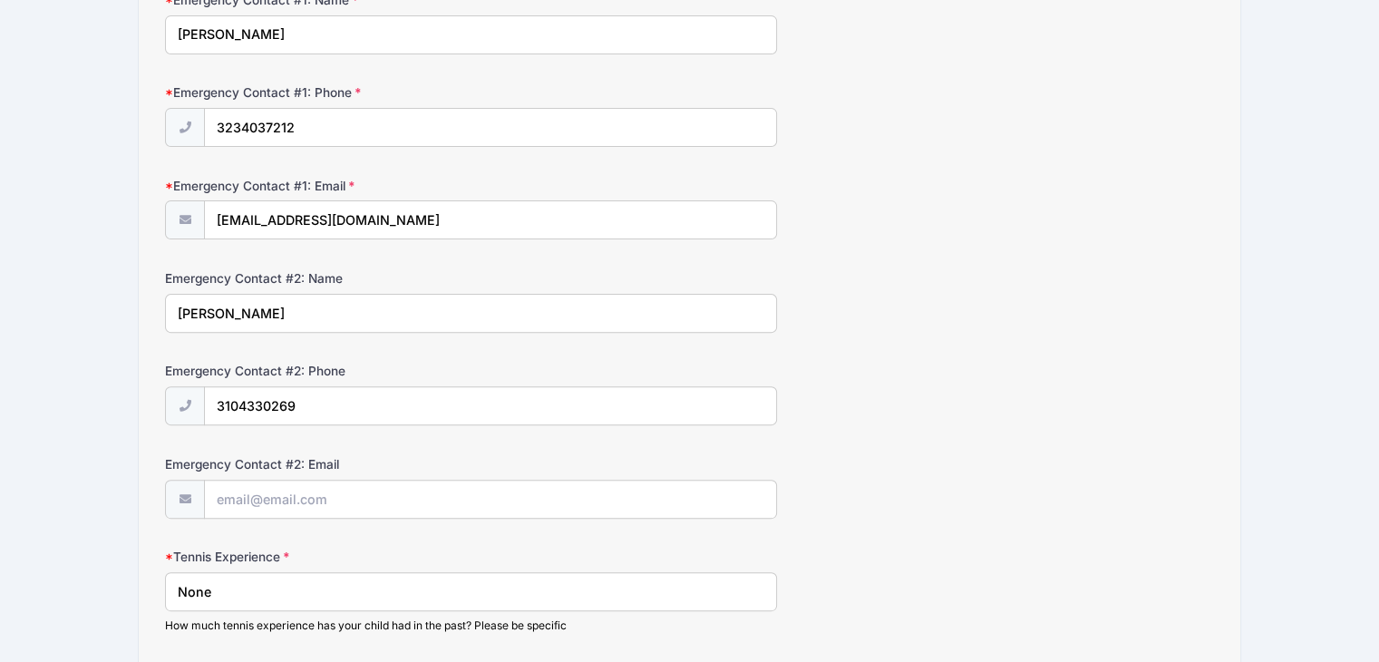
scroll to position [816, 0]
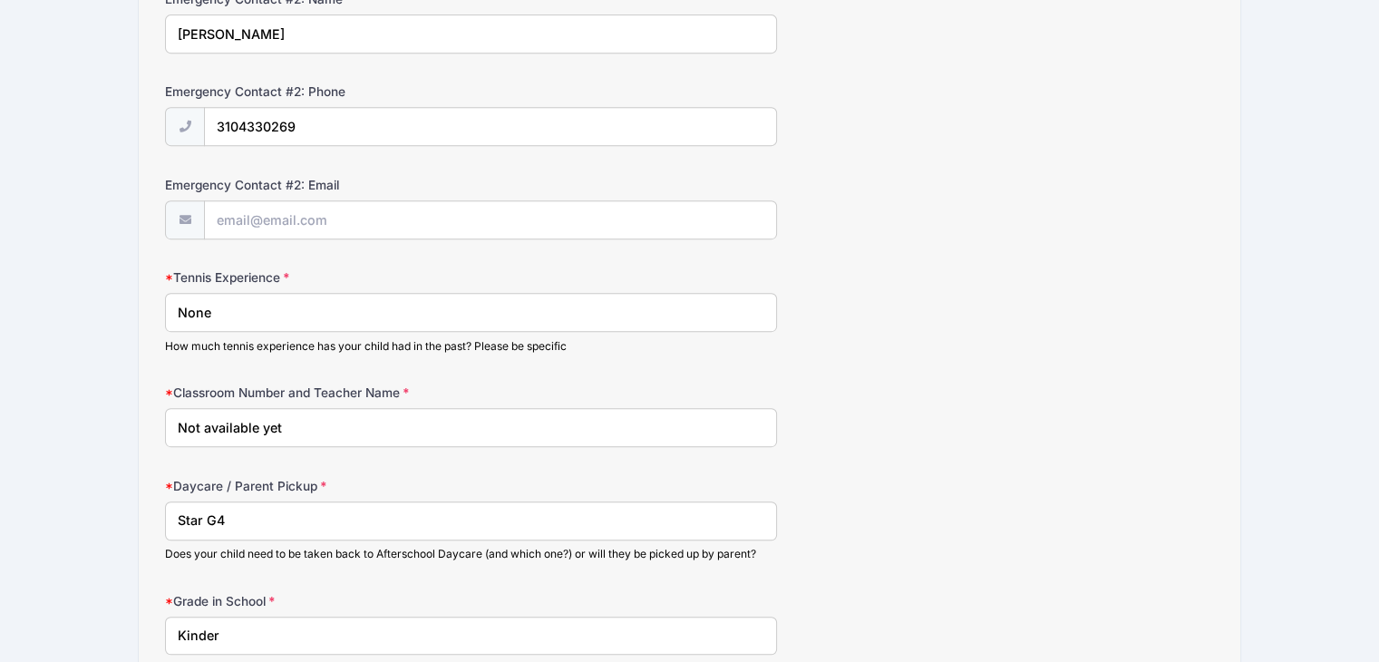
click at [319, 434] on input "Not available yet" at bounding box center [471, 427] width 612 height 39
type input "Room 42 Chen Laoshi"
click at [913, 477] on div "Daycare / Parent Pickup Star G4 Does your child need to be taken back to Afters…" at bounding box center [689, 519] width 1049 height 85
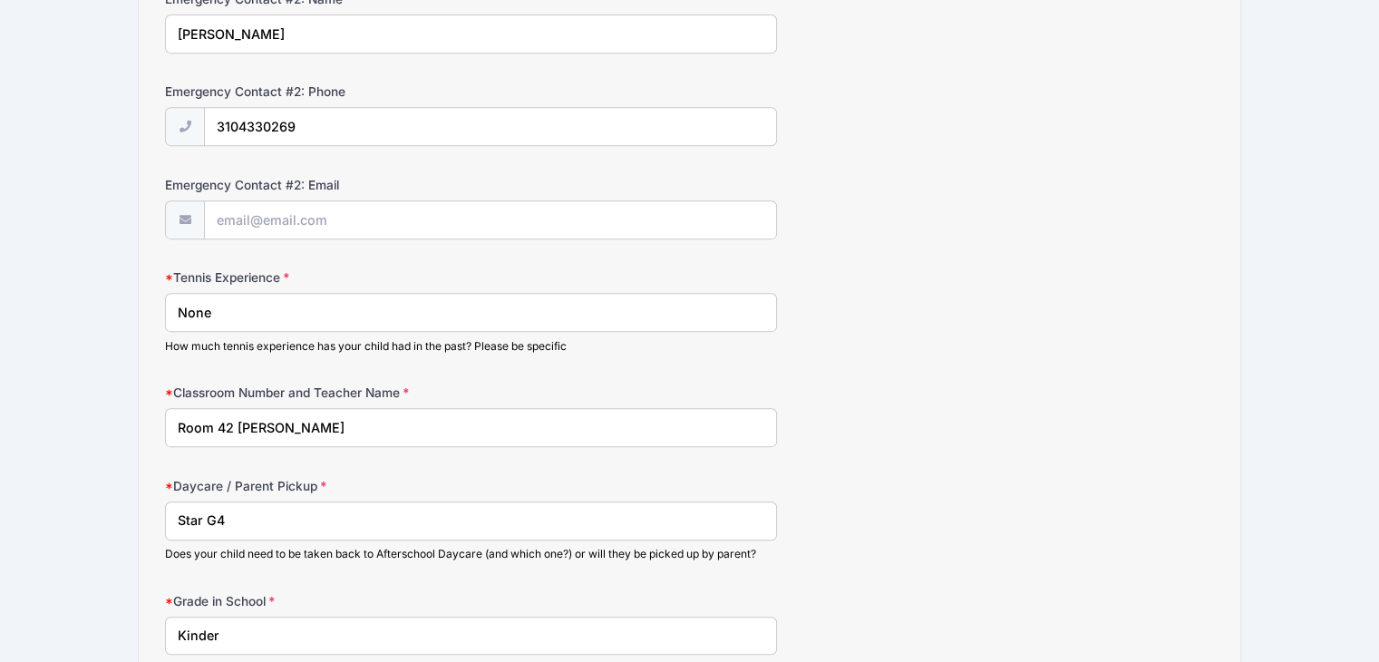
scroll to position [993, 0]
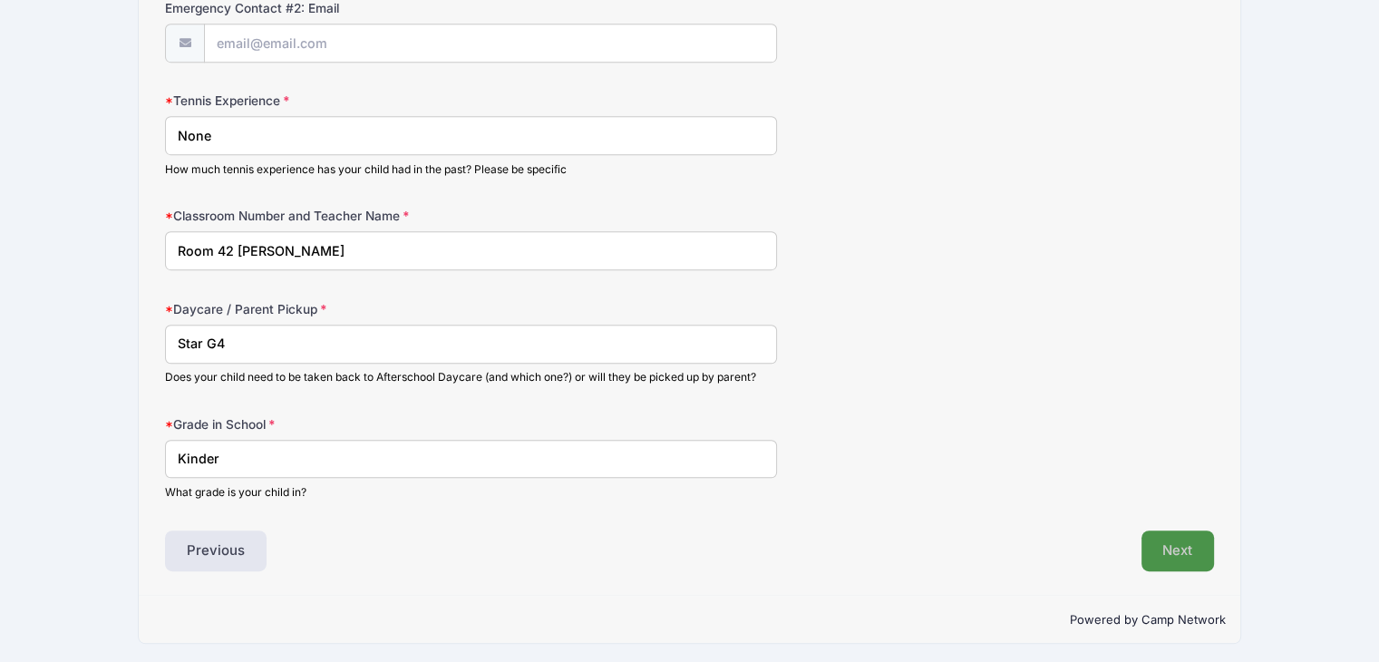
click at [1174, 536] on button "Next" at bounding box center [1178, 552] width 73 height 42
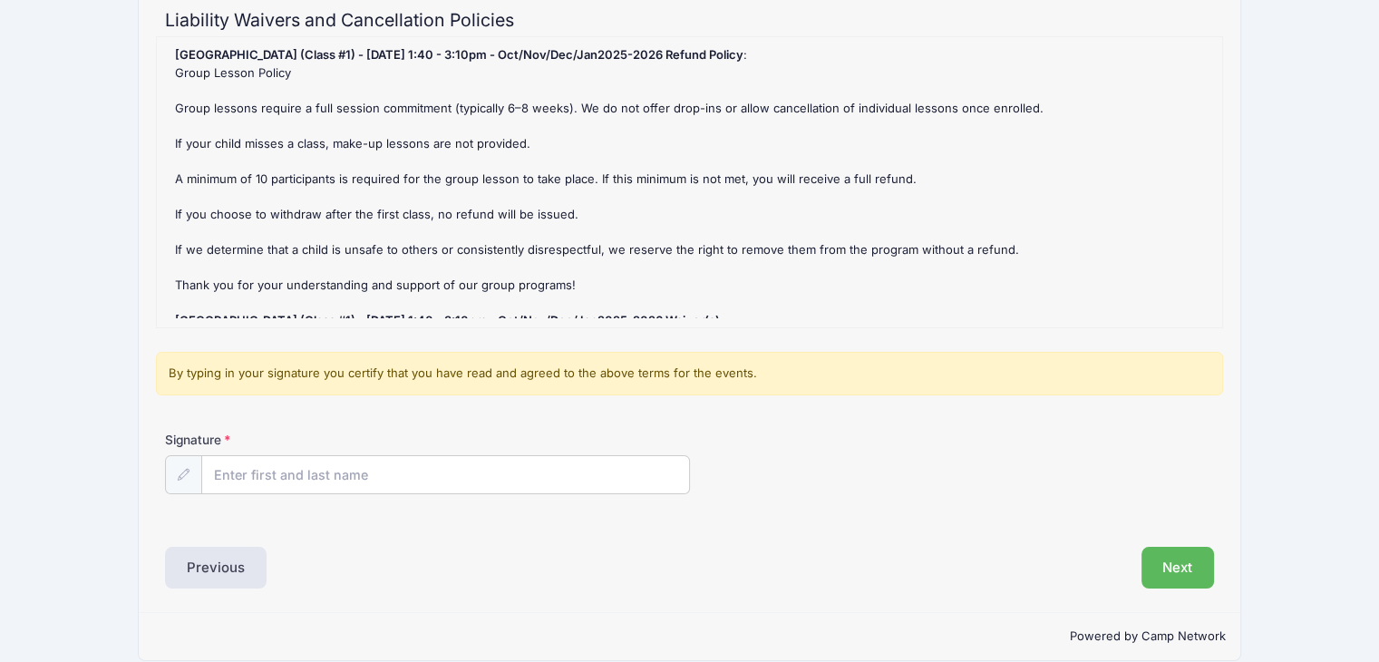
scroll to position [220, 0]
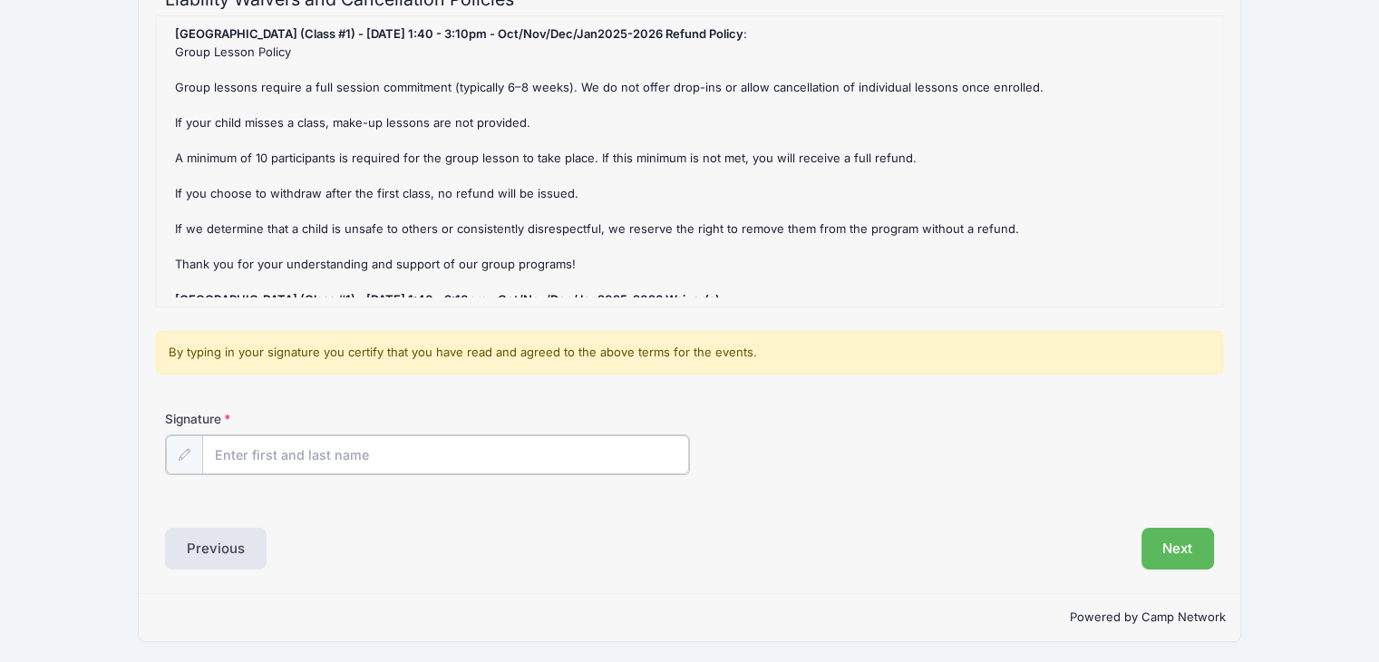
click at [602, 452] on input "Signature" at bounding box center [445, 454] width 487 height 39
type input "Ting Wu"
click at [1204, 566] on div "Step 4 /7 Step 1 Step 2 Step 3 Policies Extra Items Participant Information Par…" at bounding box center [690, 243] width 1103 height 697
click at [1184, 555] on button "Next" at bounding box center [1178, 547] width 73 height 42
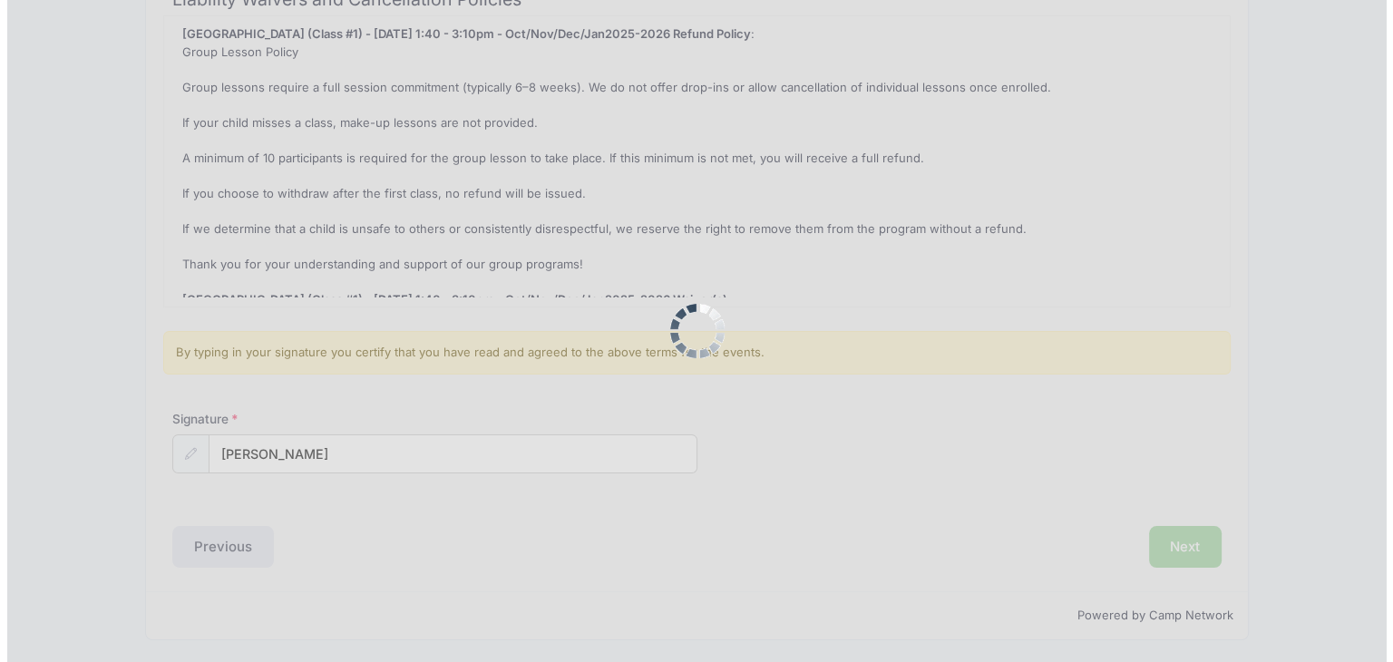
scroll to position [0, 0]
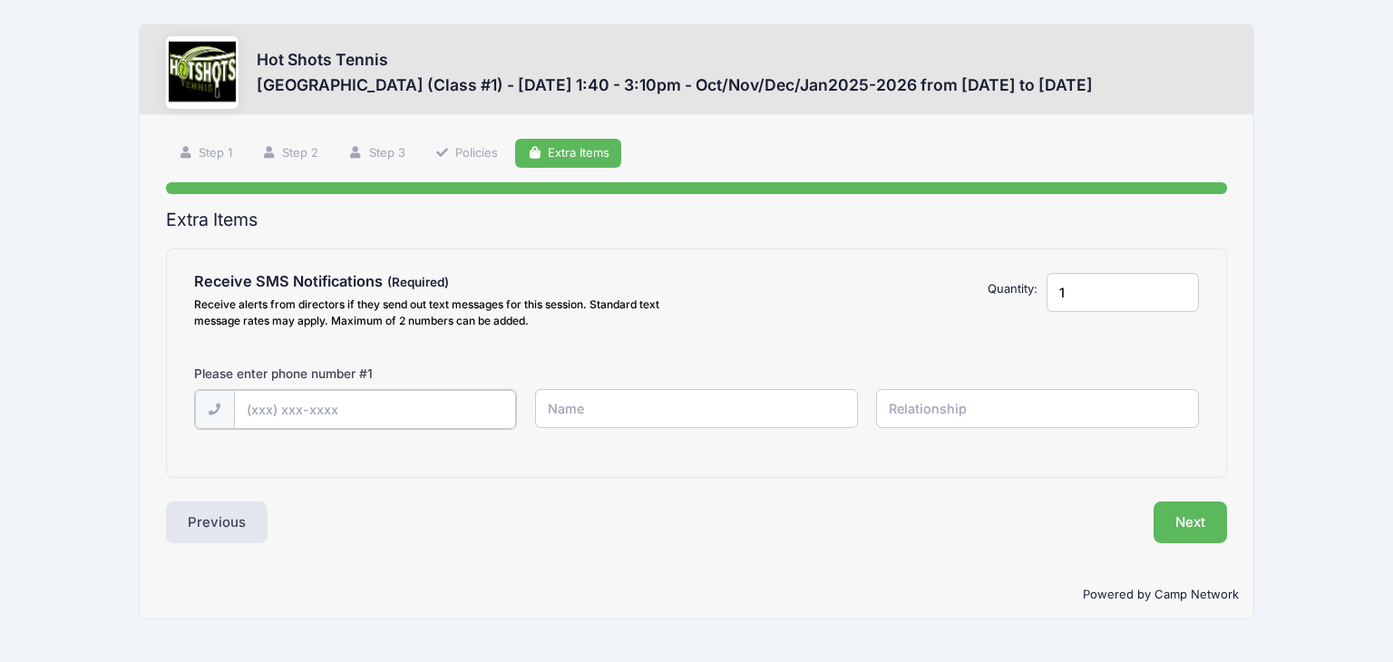
click at [397, 417] on input "text" at bounding box center [375, 409] width 282 height 39
type input "(310) 310-1226"
click at [616, 414] on input "text" at bounding box center [697, 408] width 324 height 39
type input "Ting Wu"
type input "Mother"
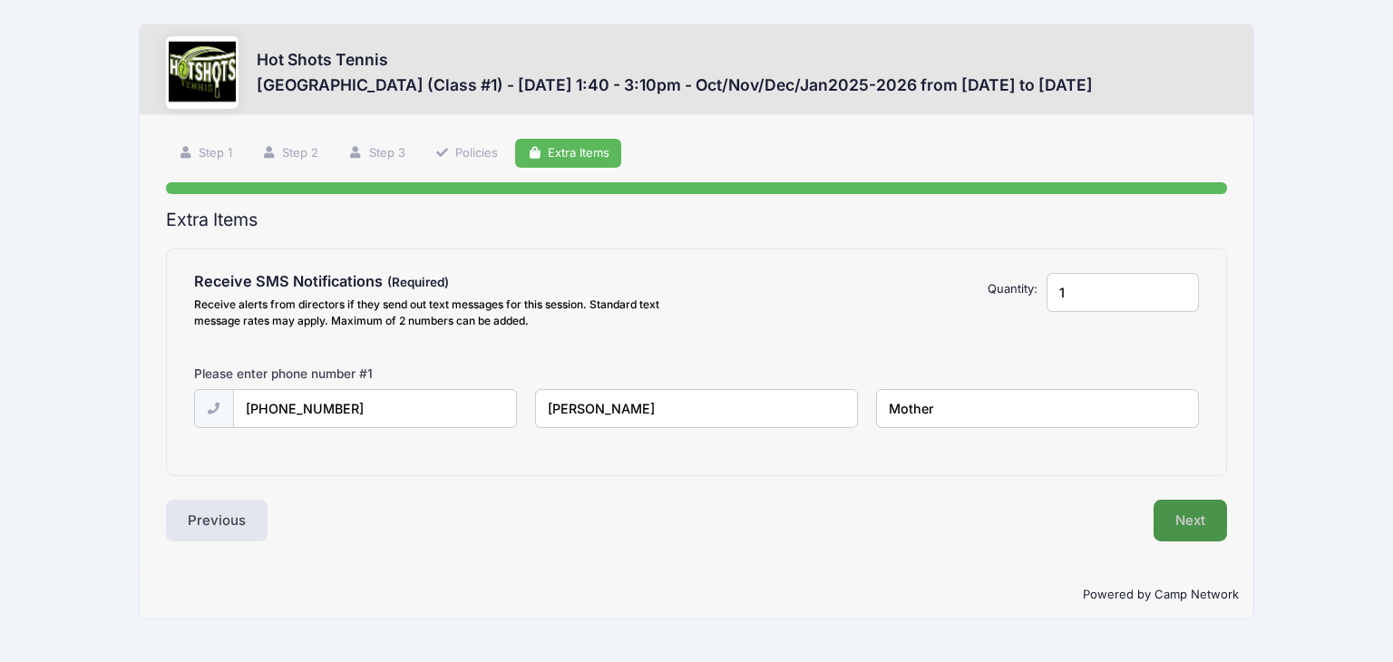
click at [1175, 521] on button "Next" at bounding box center [1190, 521] width 73 height 42
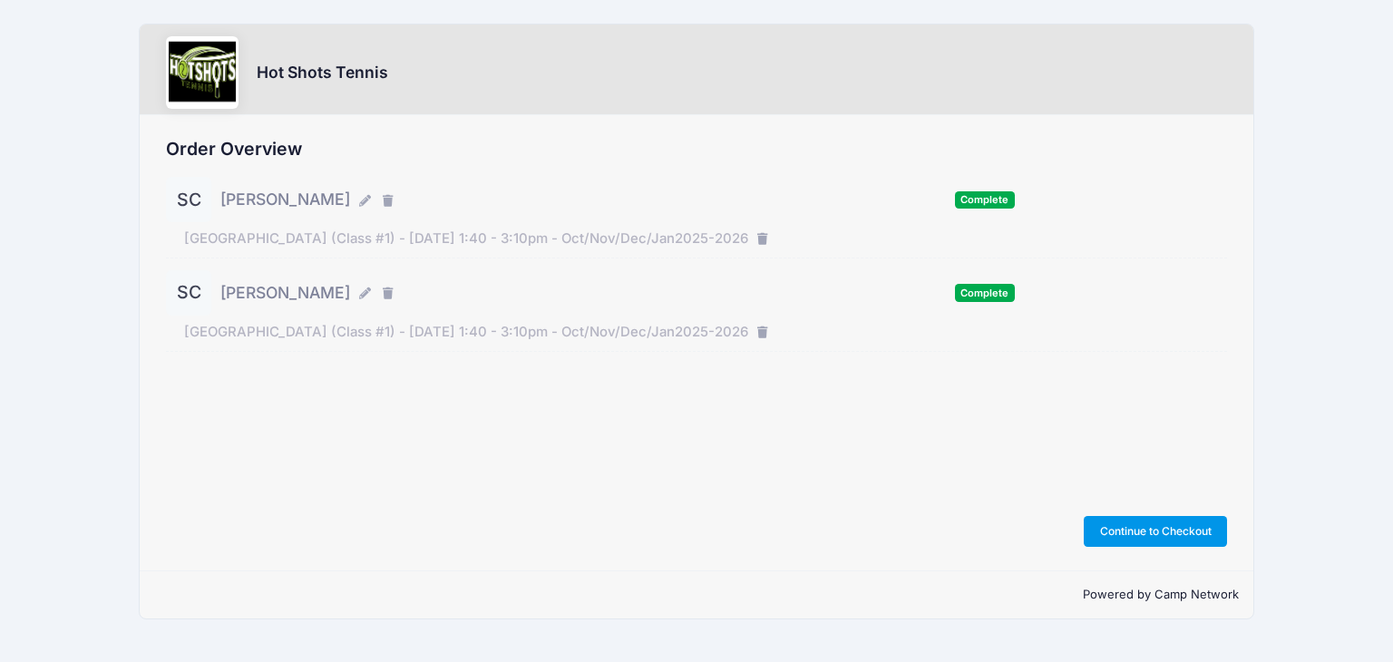
click at [1146, 534] on button "Continue to Checkout" at bounding box center [1155, 531] width 143 height 31
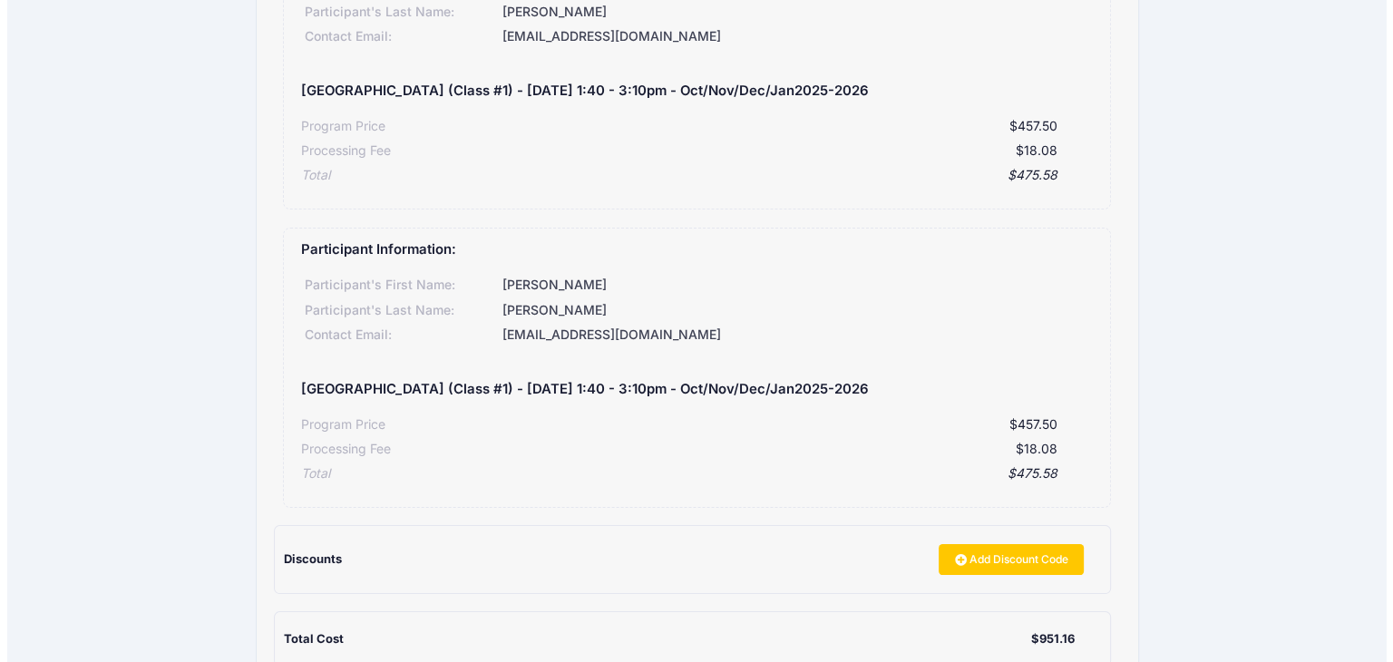
scroll to position [363, 0]
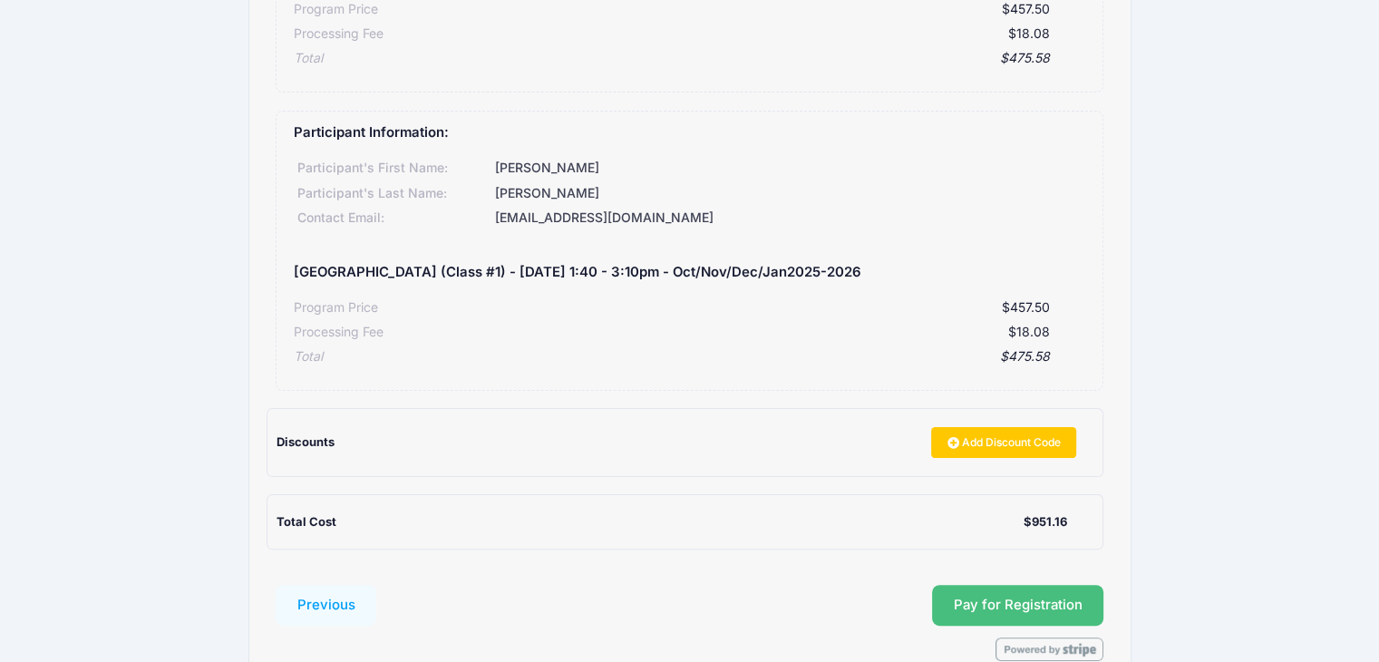
click at [1079, 598] on button "Pay for Registration" at bounding box center [1018, 606] width 172 height 42
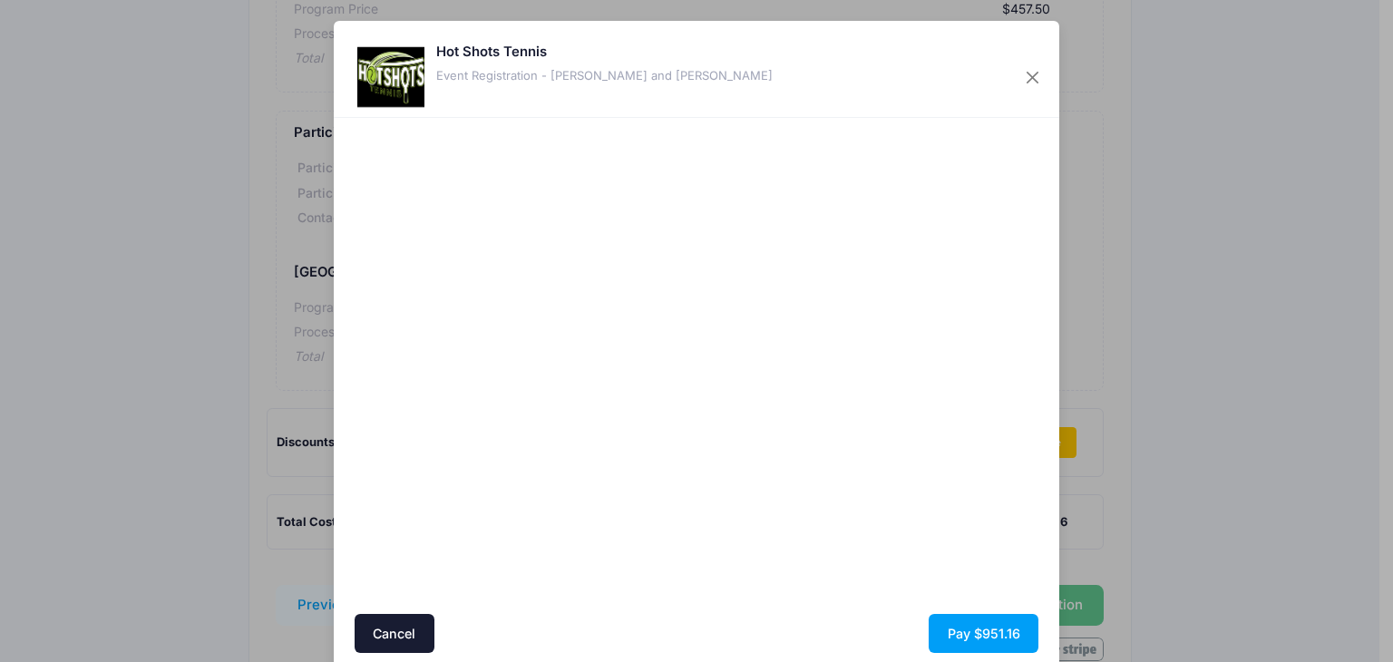
click at [817, 456] on div at bounding box center [873, 366] width 334 height 479
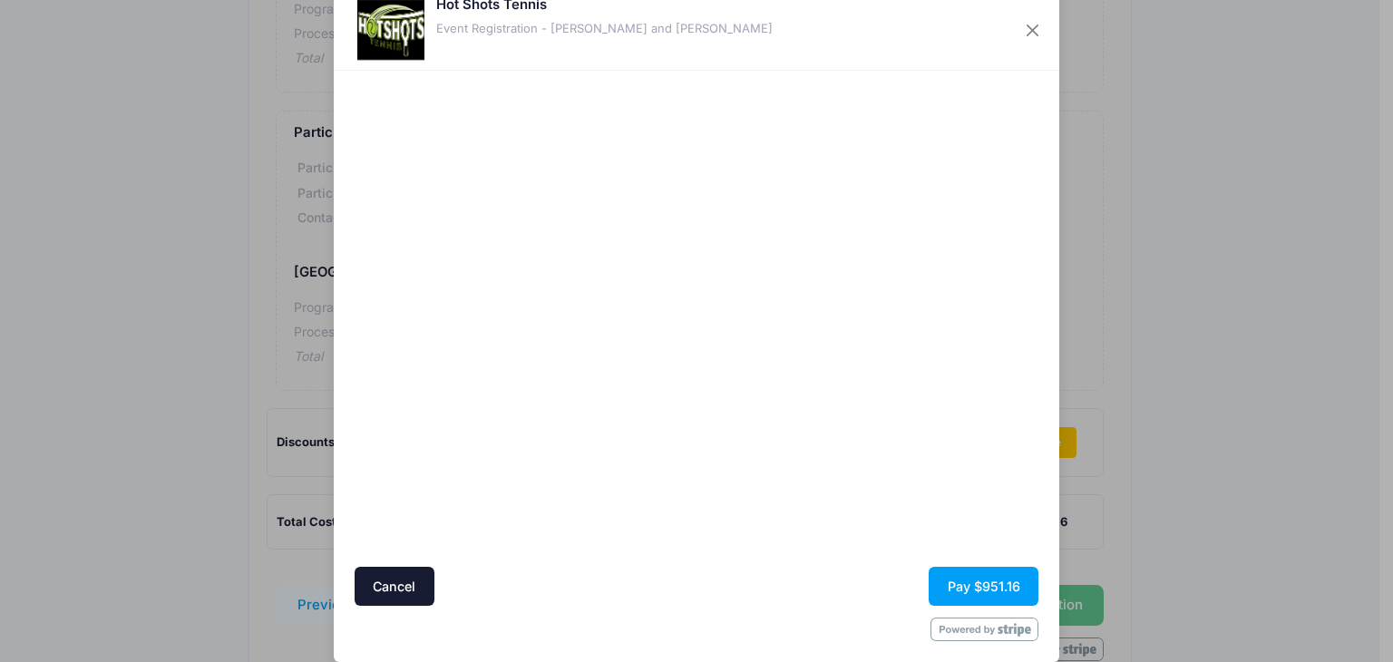
scroll to position [67, 0]
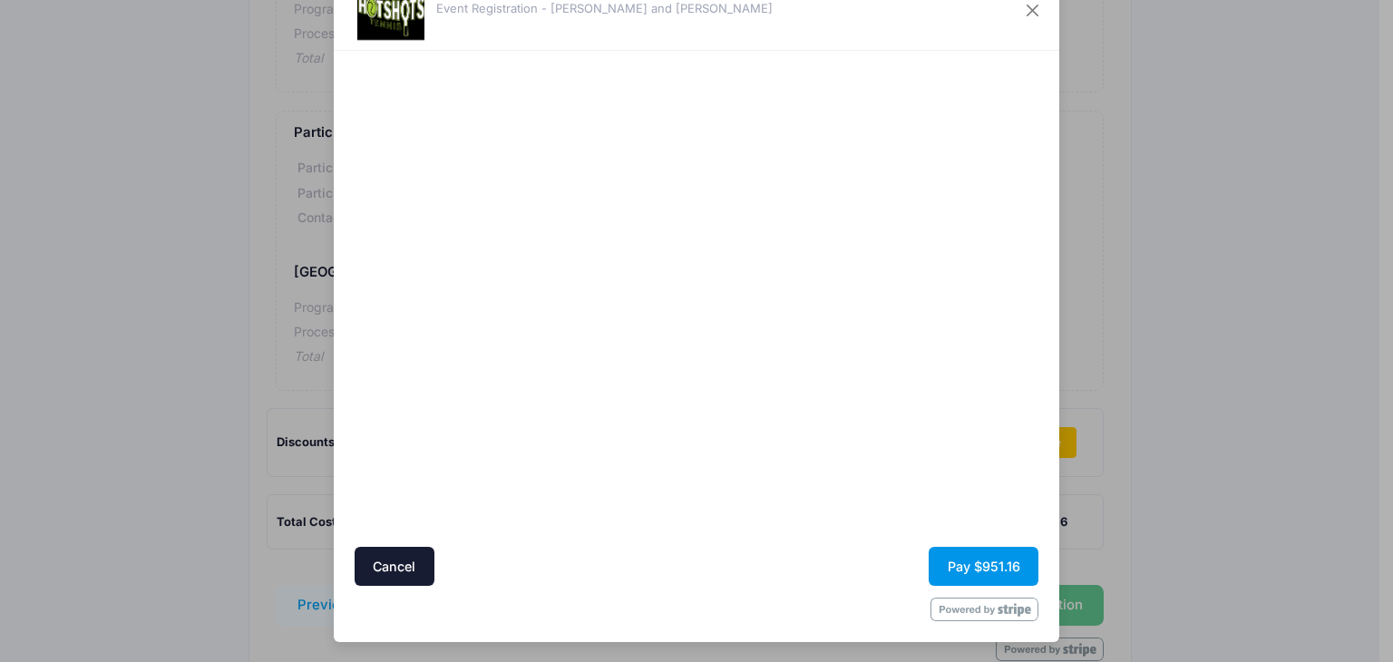
click at [984, 555] on button "Pay $951.16" at bounding box center [984, 566] width 110 height 39
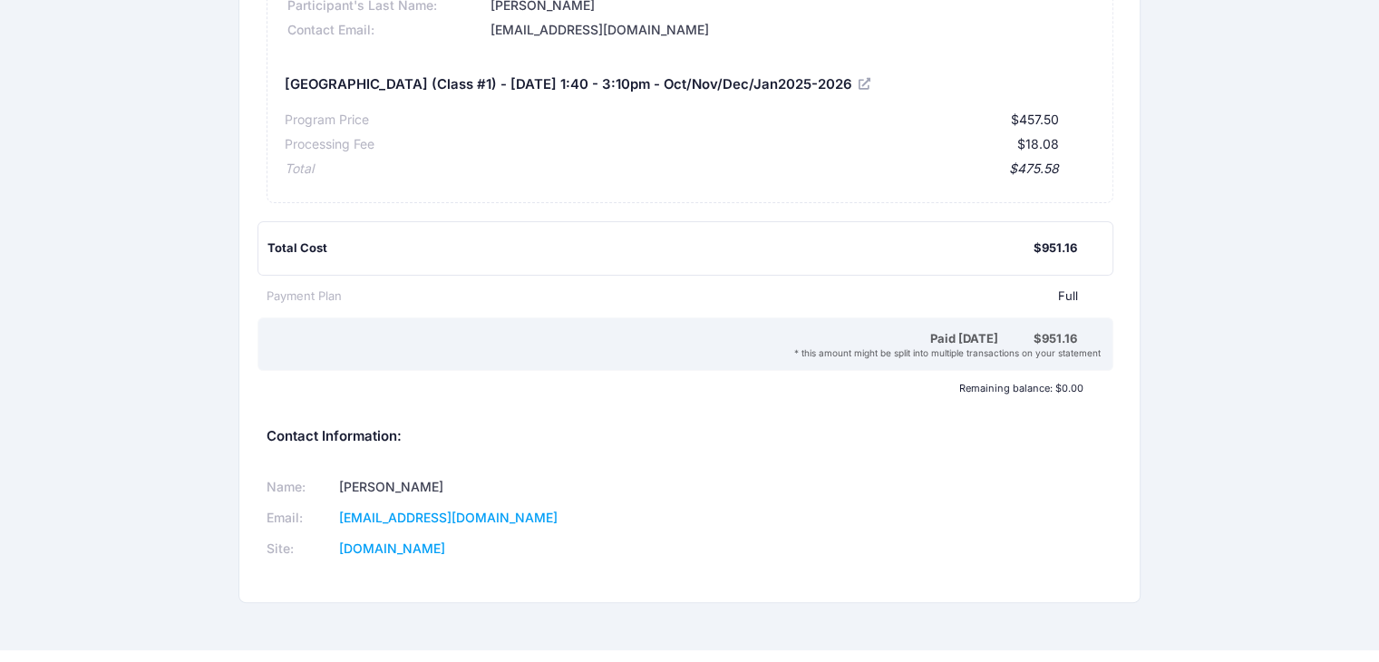
scroll to position [509, 0]
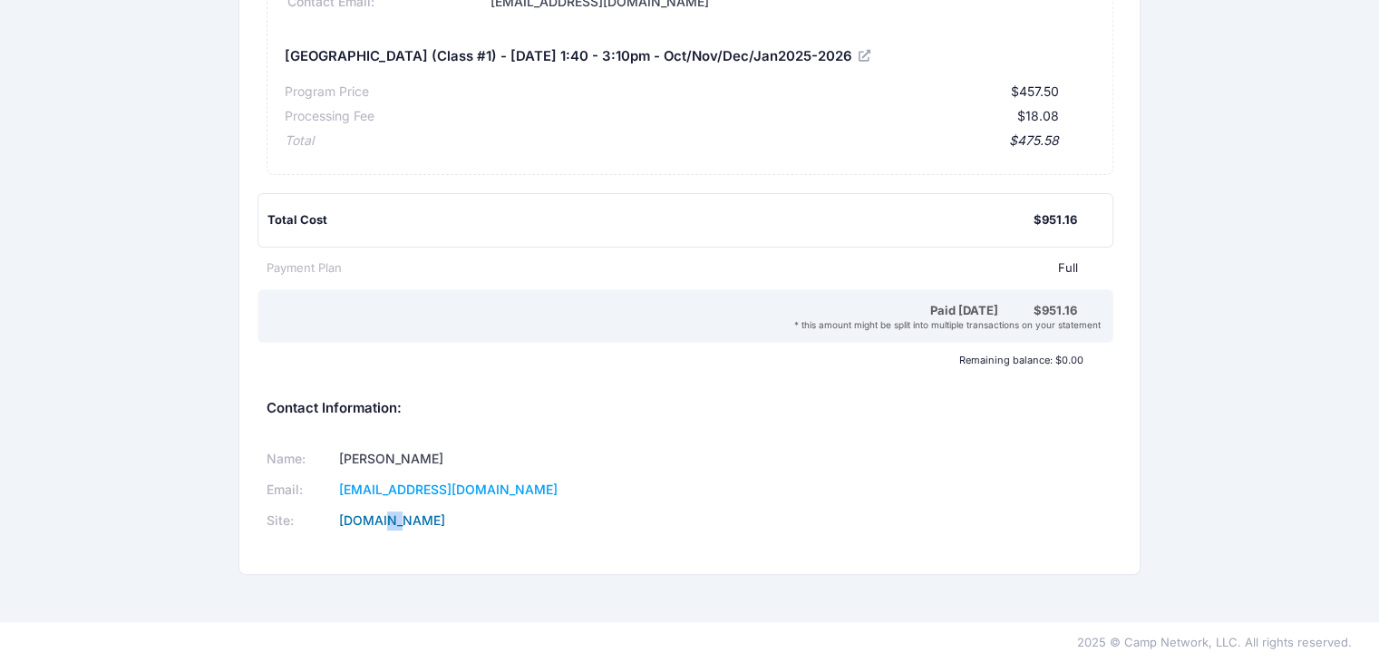
drag, startPoint x: 395, startPoint y: 527, endPoint x: 413, endPoint y: 518, distance: 19.5
click at [413, 518] on td "[DOMAIN_NAME]" at bounding box center [500, 520] width 334 height 31
click at [413, 518] on link "[DOMAIN_NAME]" at bounding box center [392, 519] width 106 height 15
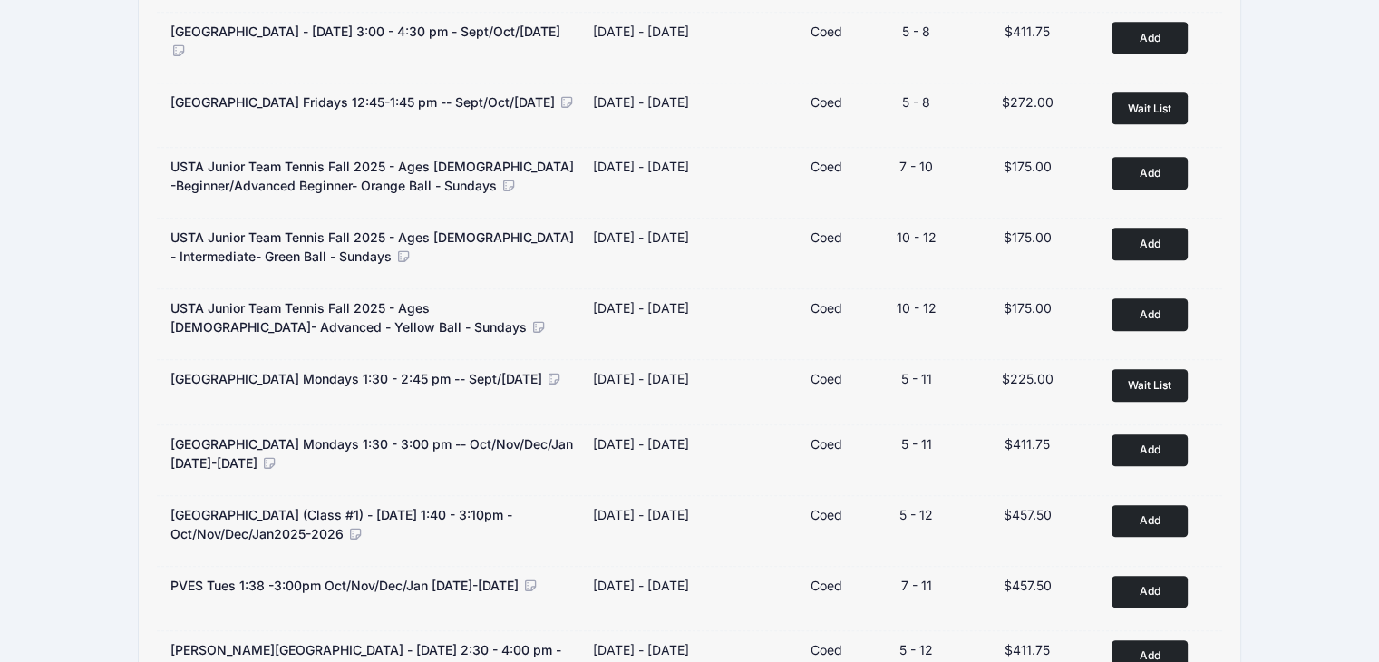
scroll to position [907, 0]
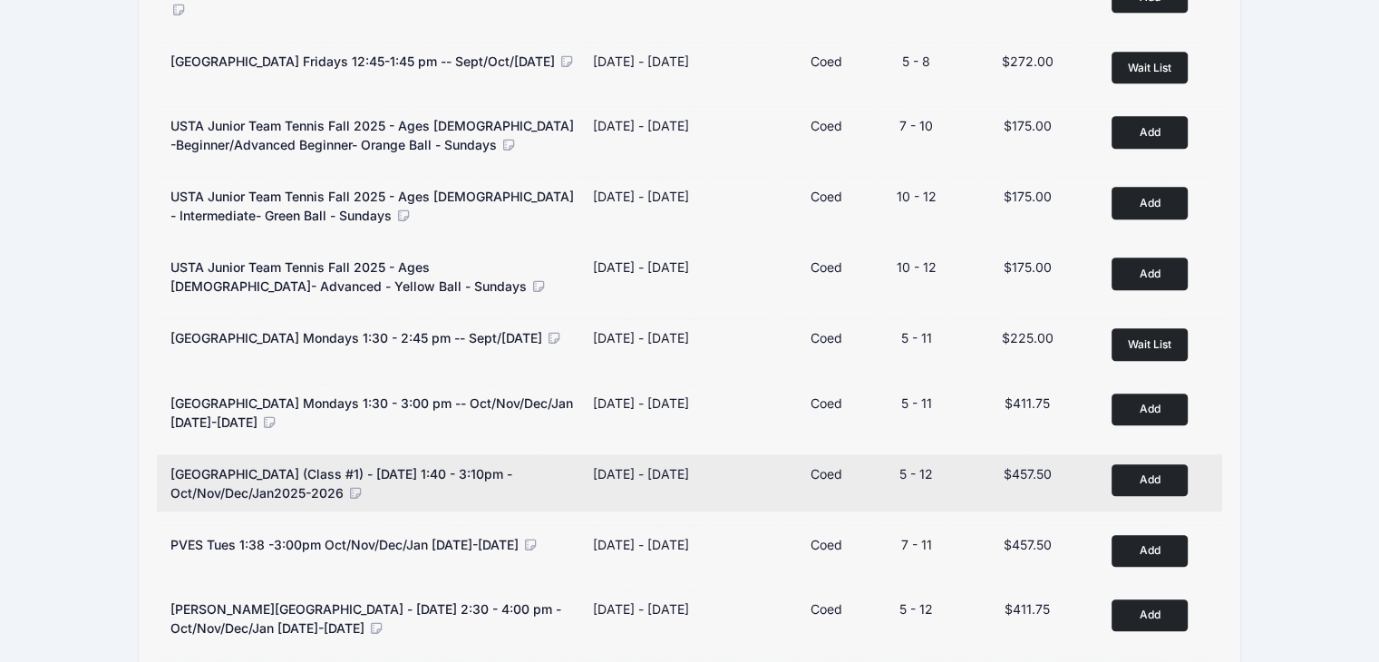
click at [356, 492] on icon at bounding box center [355, 493] width 16 height 13
